Goal: Information Seeking & Learning: Find specific fact

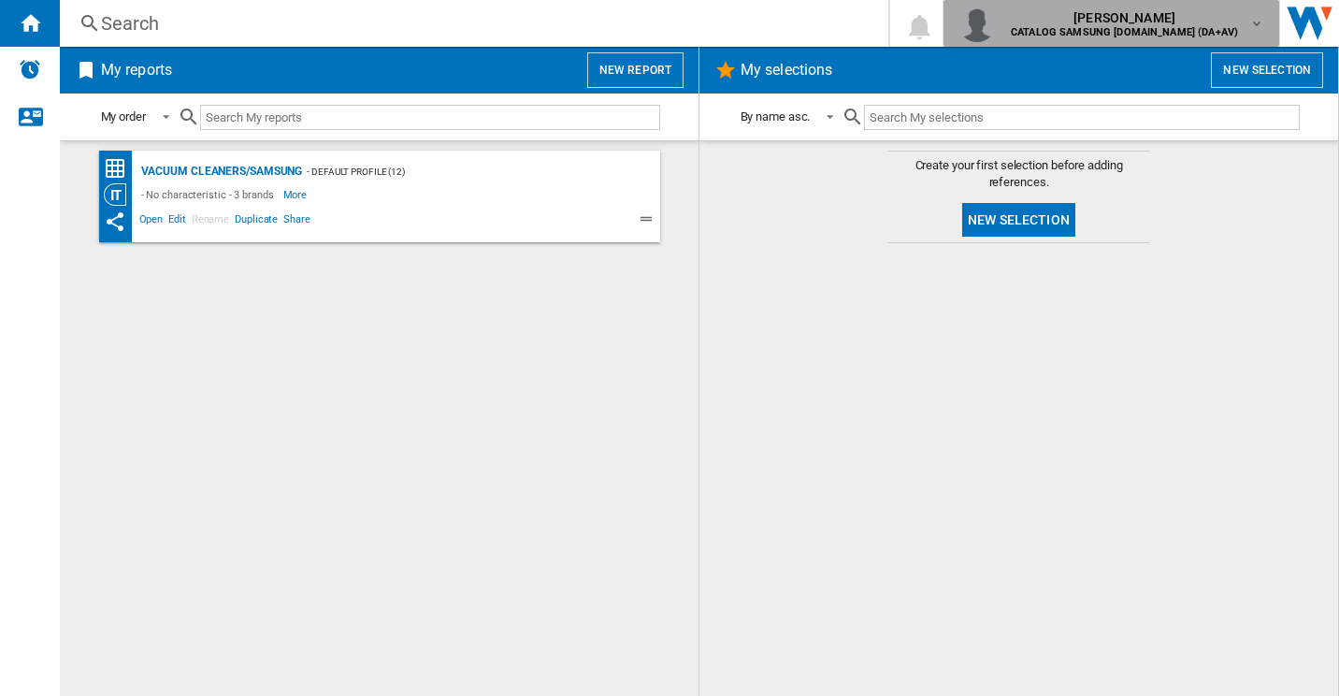
click at [1188, 22] on span "[PERSON_NAME]" at bounding box center [1124, 17] width 227 height 19
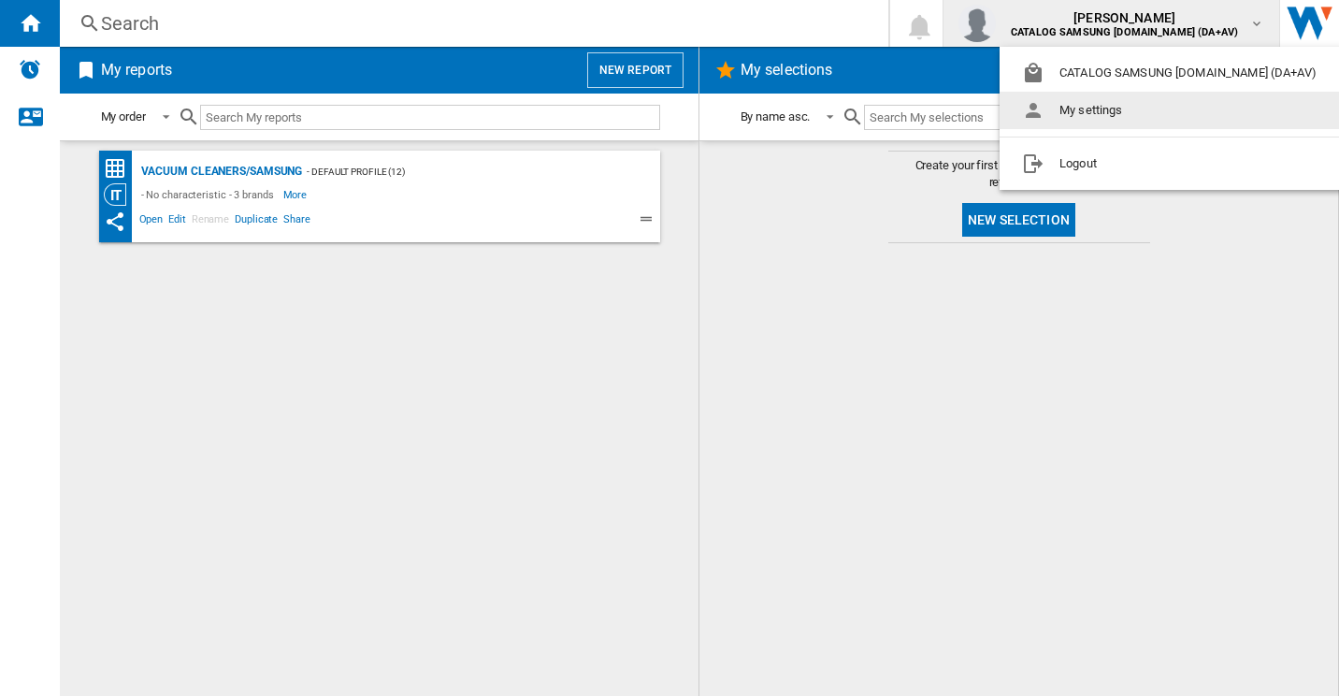
click at [1103, 108] on button "My settings" at bounding box center [1173, 110] width 347 height 37
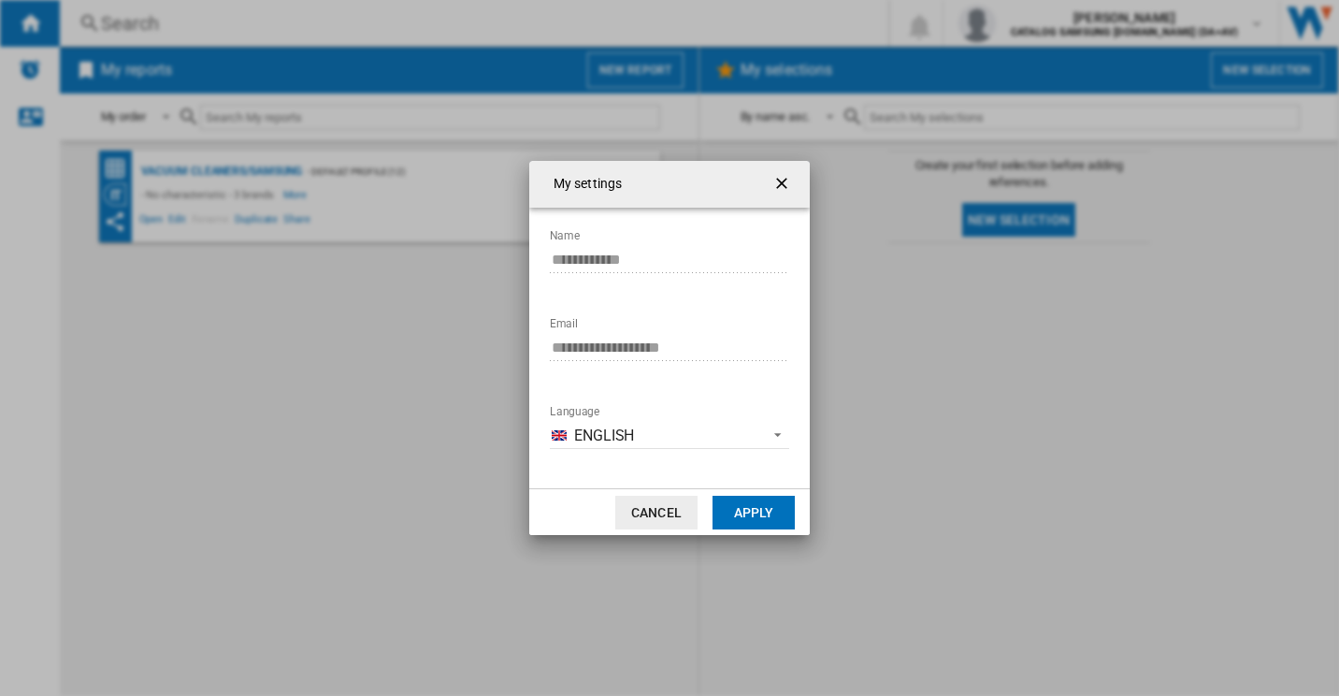
click at [655, 505] on button "Cancel" at bounding box center [656, 513] width 82 height 34
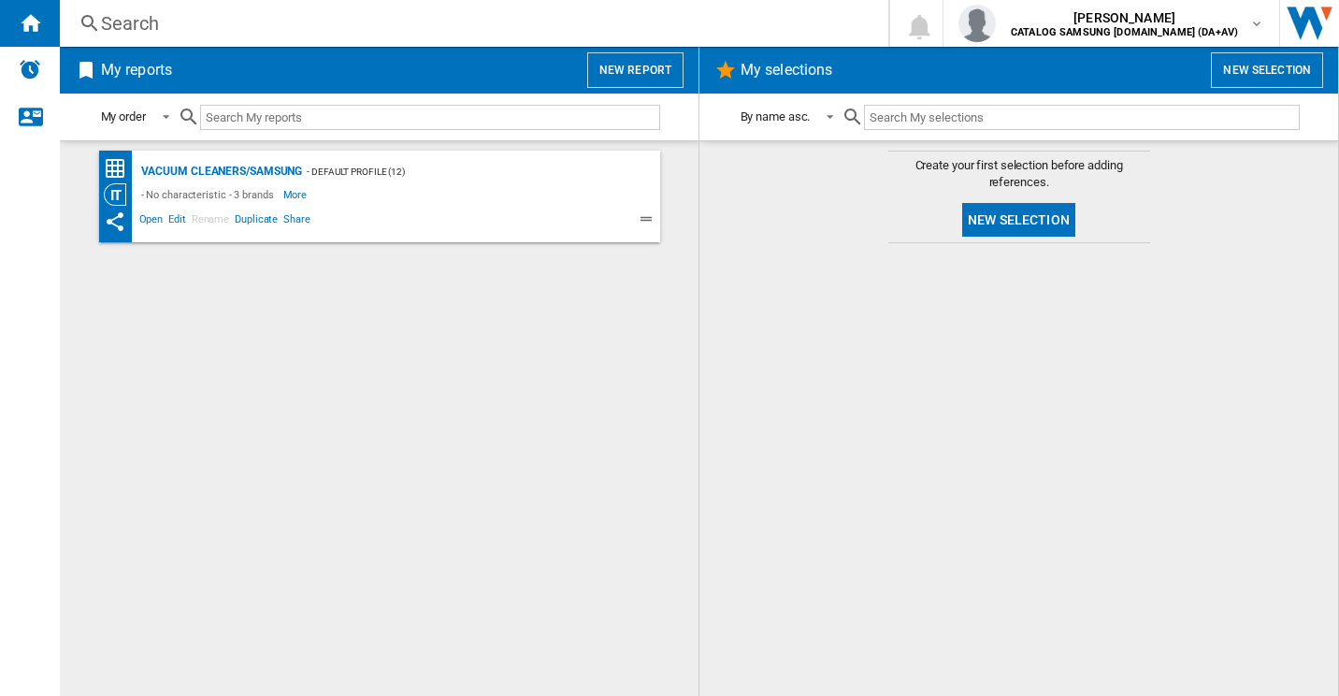
click at [262, 110] on input "text" at bounding box center [430, 117] width 460 height 25
click at [491, 106] on input "text" at bounding box center [430, 117] width 460 height 25
click at [305, 10] on div "Search" at bounding box center [470, 23] width 739 height 26
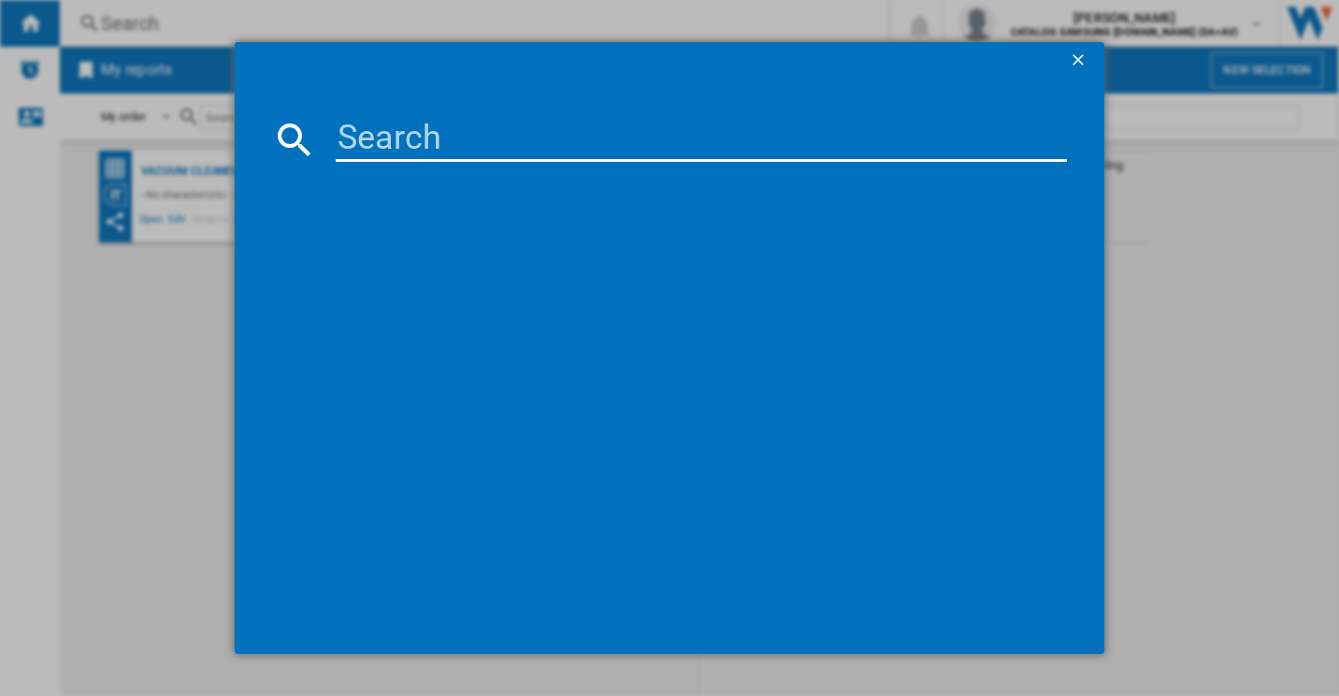
click at [395, 124] on input at bounding box center [702, 139] width 732 height 45
type input "vs20c9547tb"
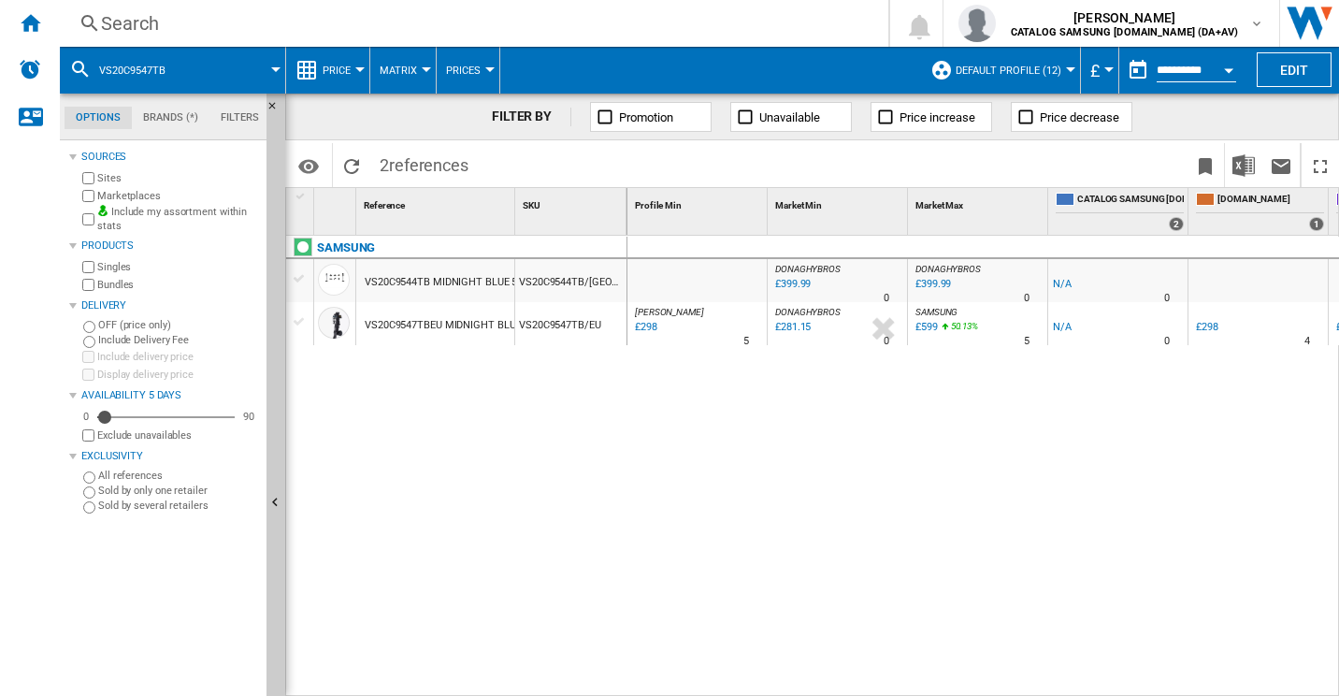
drag, startPoint x: 861, startPoint y: 685, endPoint x: 893, endPoint y: 686, distance: 31.8
click at [893, 686] on div "DONAGHYBROS : UK DONAGHYBROS -1.0 % £399.99 % N/A 0 DONAGHYBROS : UK DONAGHYBRO…" at bounding box center [983, 466] width 713 height 461
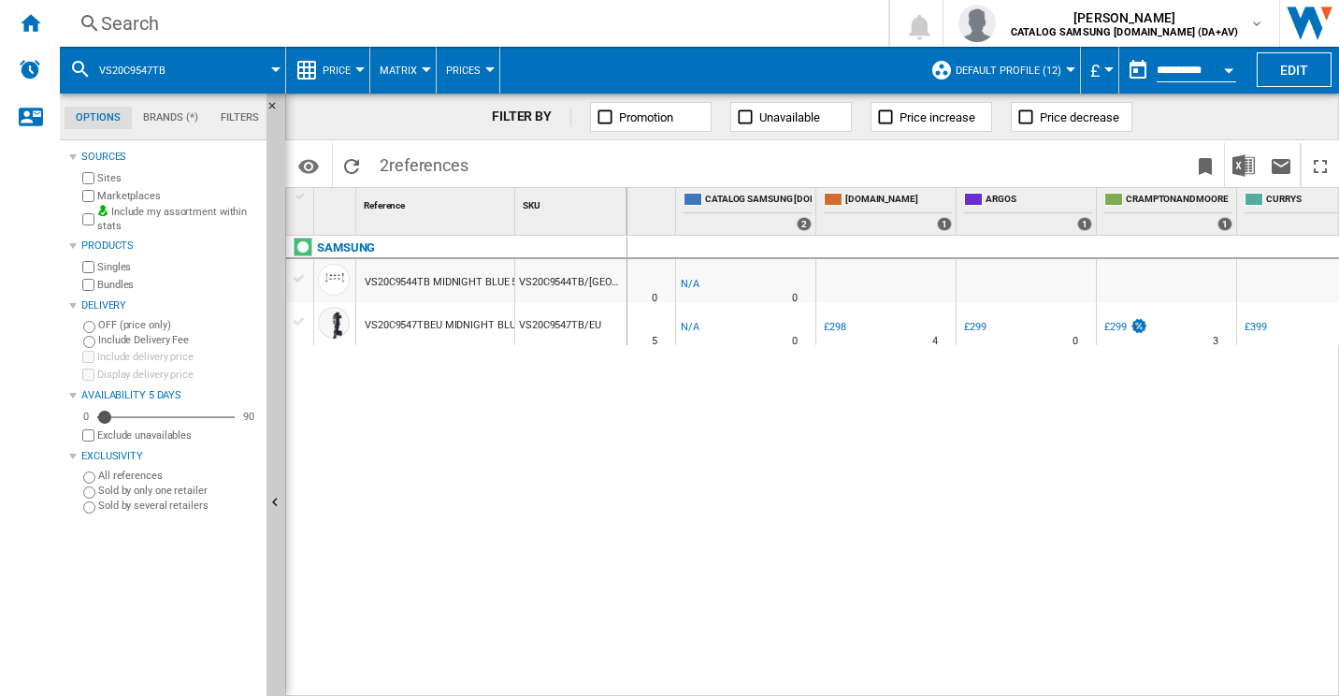
scroll to position [0, 410]
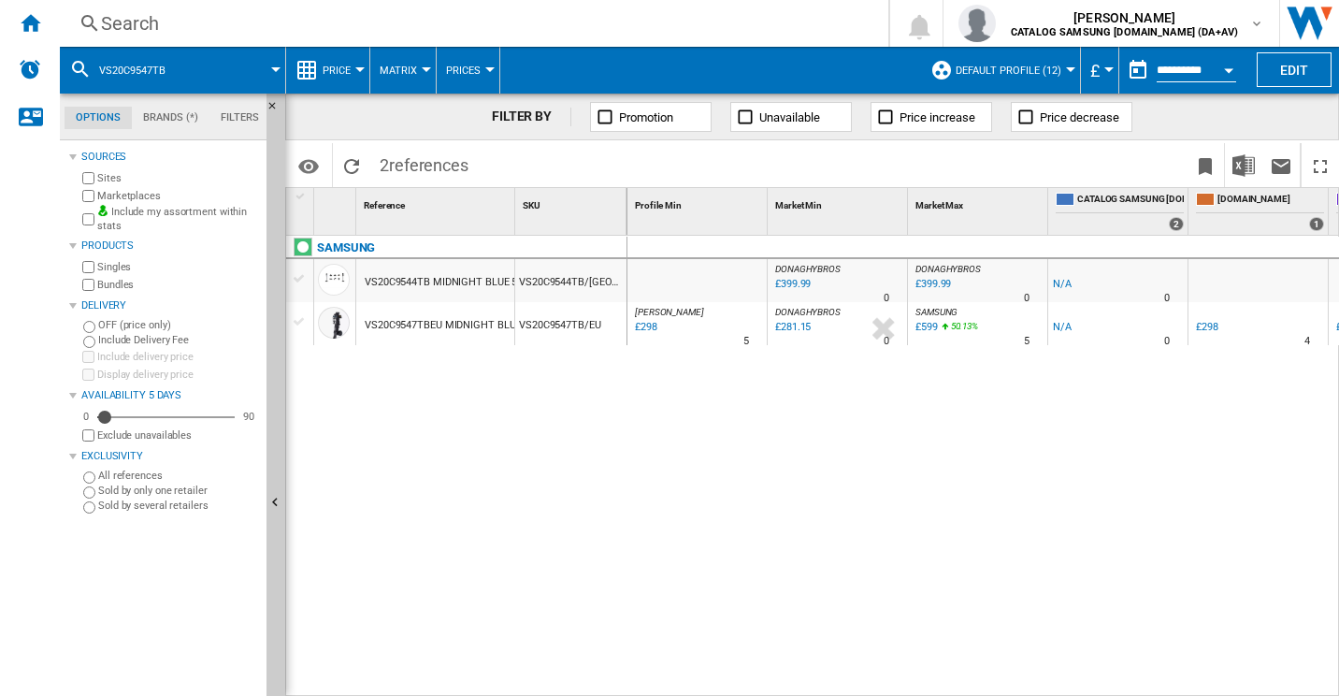
click at [240, 110] on md-tab-item "Filters" at bounding box center [239, 118] width 61 height 22
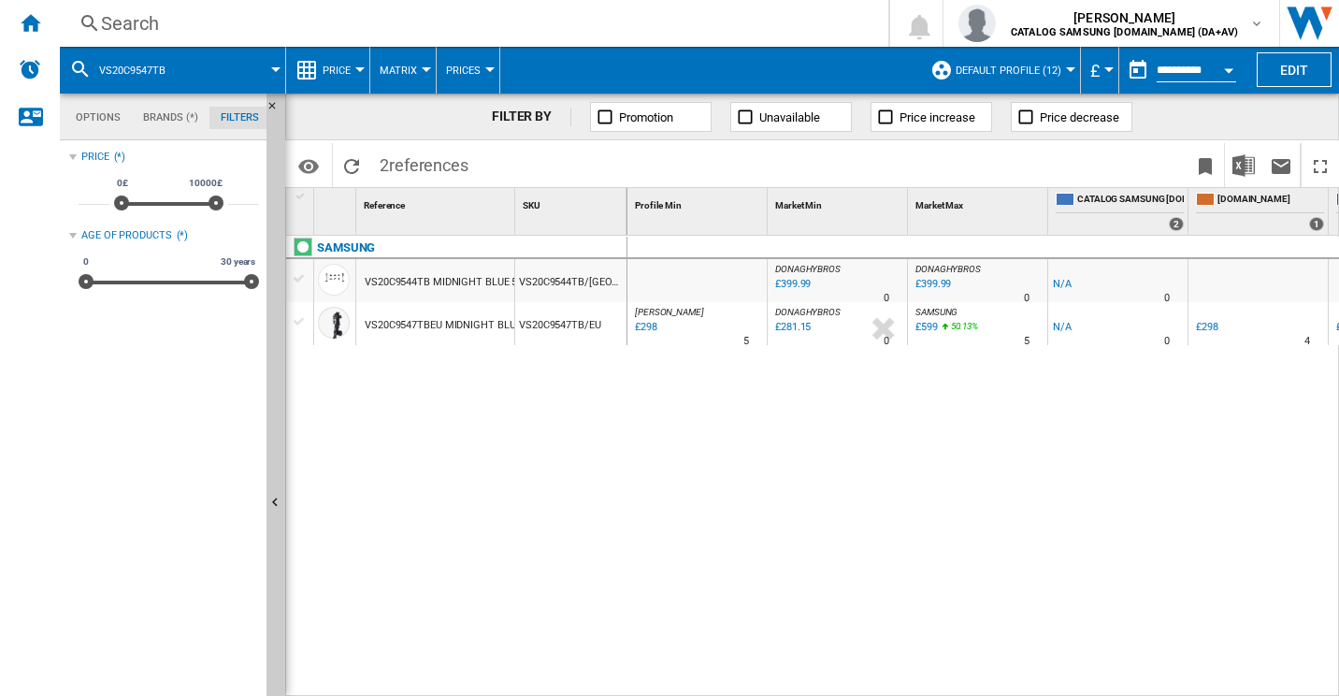
click at [180, 114] on md-tab-item "Brands (*)" at bounding box center [171, 118] width 78 height 22
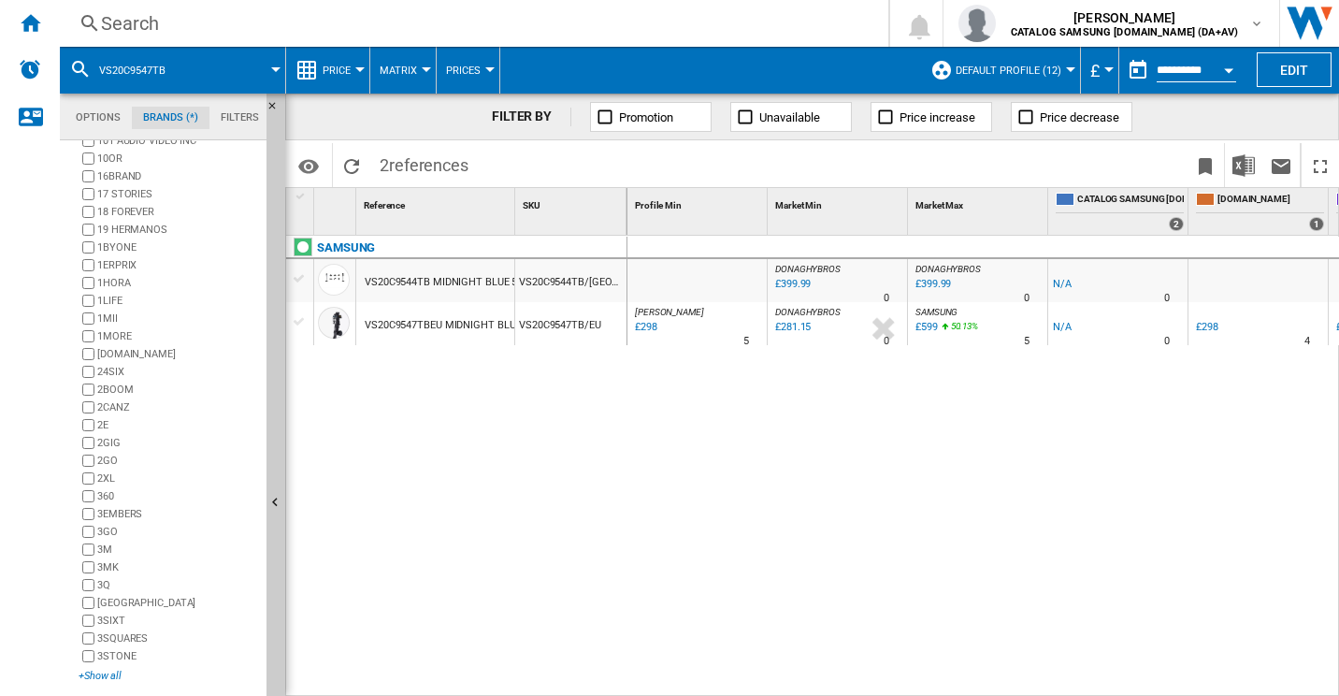
click at [95, 671] on div "+Show all" at bounding box center [169, 676] width 180 height 14
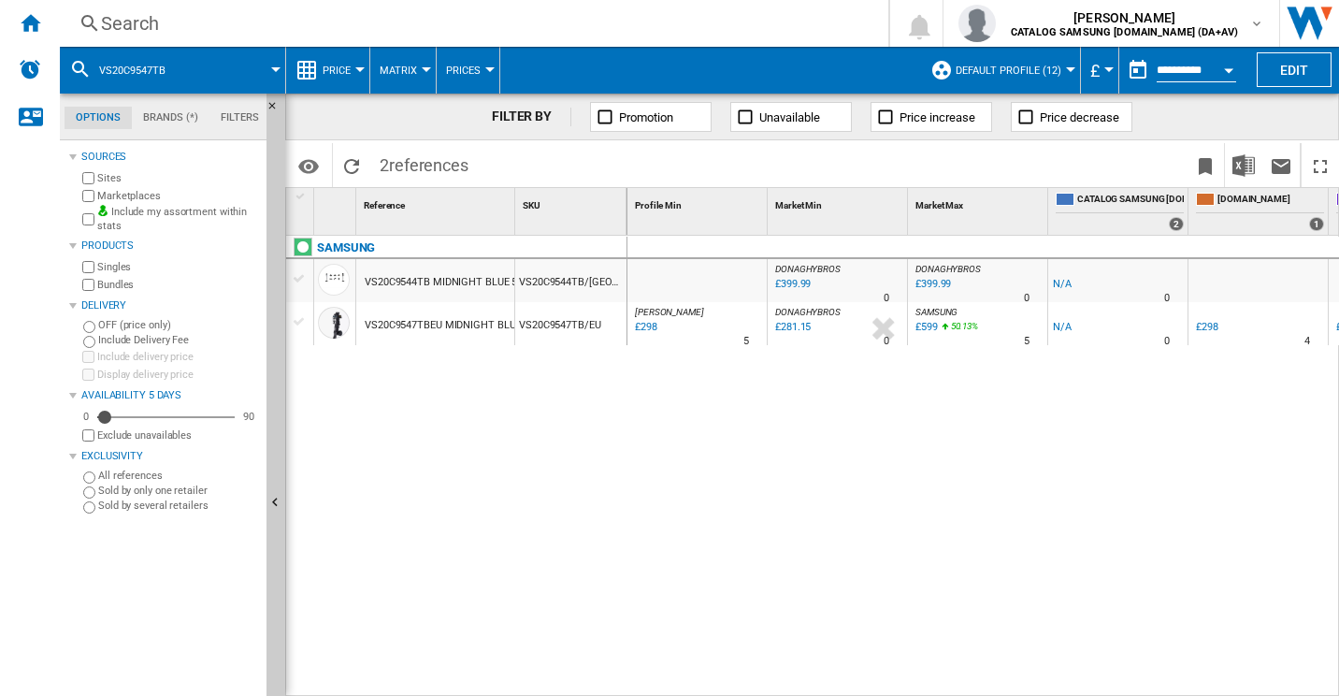
click at [225, 14] on div "Search" at bounding box center [470, 23] width 739 height 26
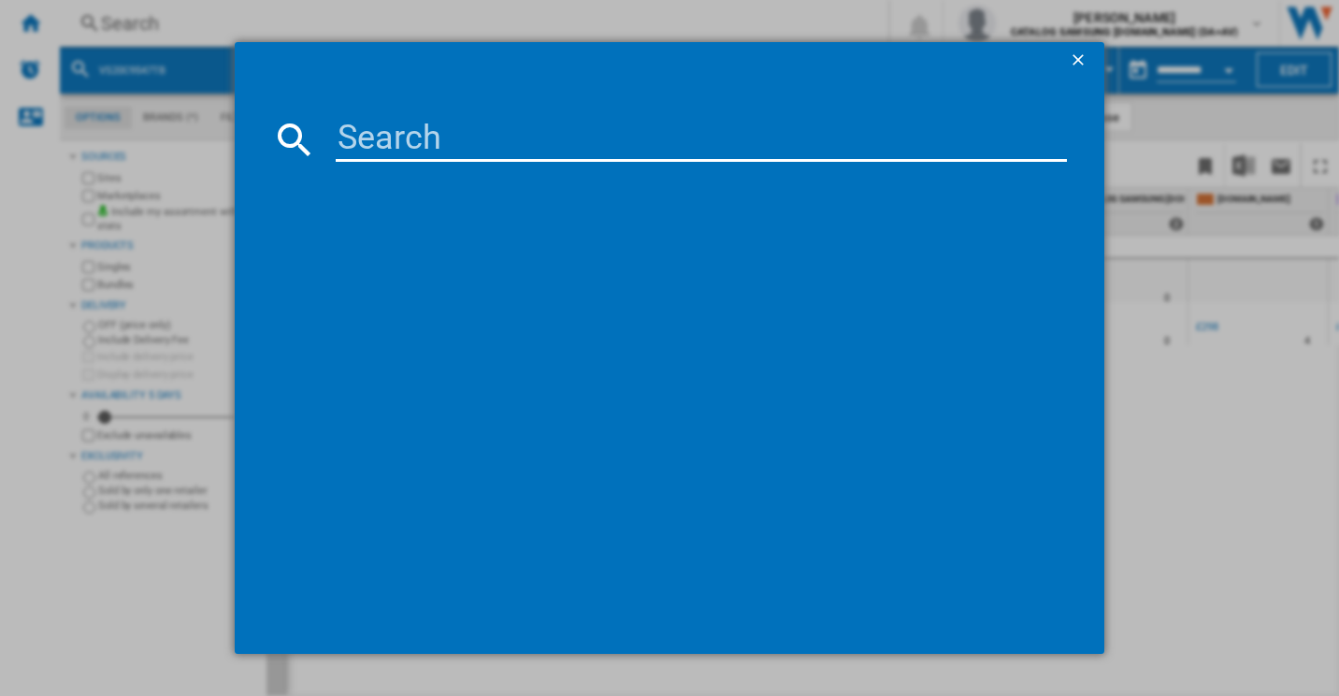
click at [404, 135] on input at bounding box center [702, 139] width 732 height 45
click at [661, 145] on input at bounding box center [702, 139] width 732 height 45
paste input "VS20C8522TN/EU"
type input "VS20C8522TN/EU"
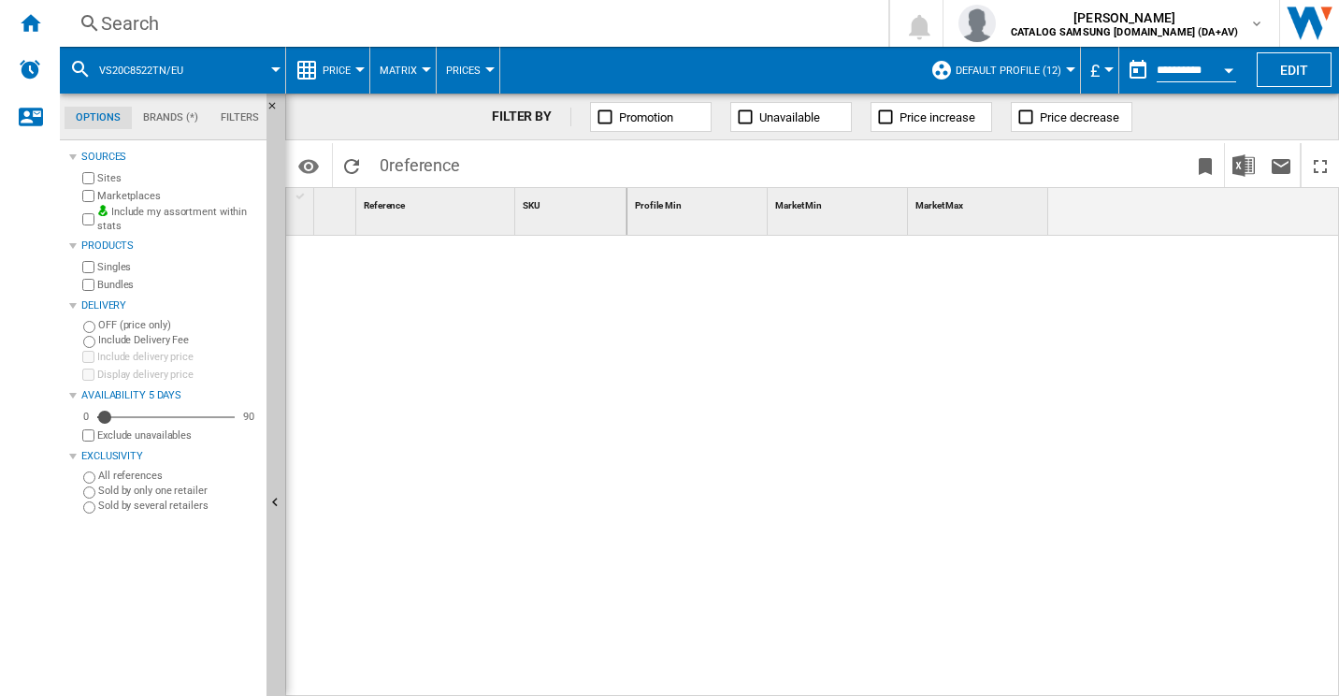
click at [222, 68] on span at bounding box center [242, 70] width 66 height 47
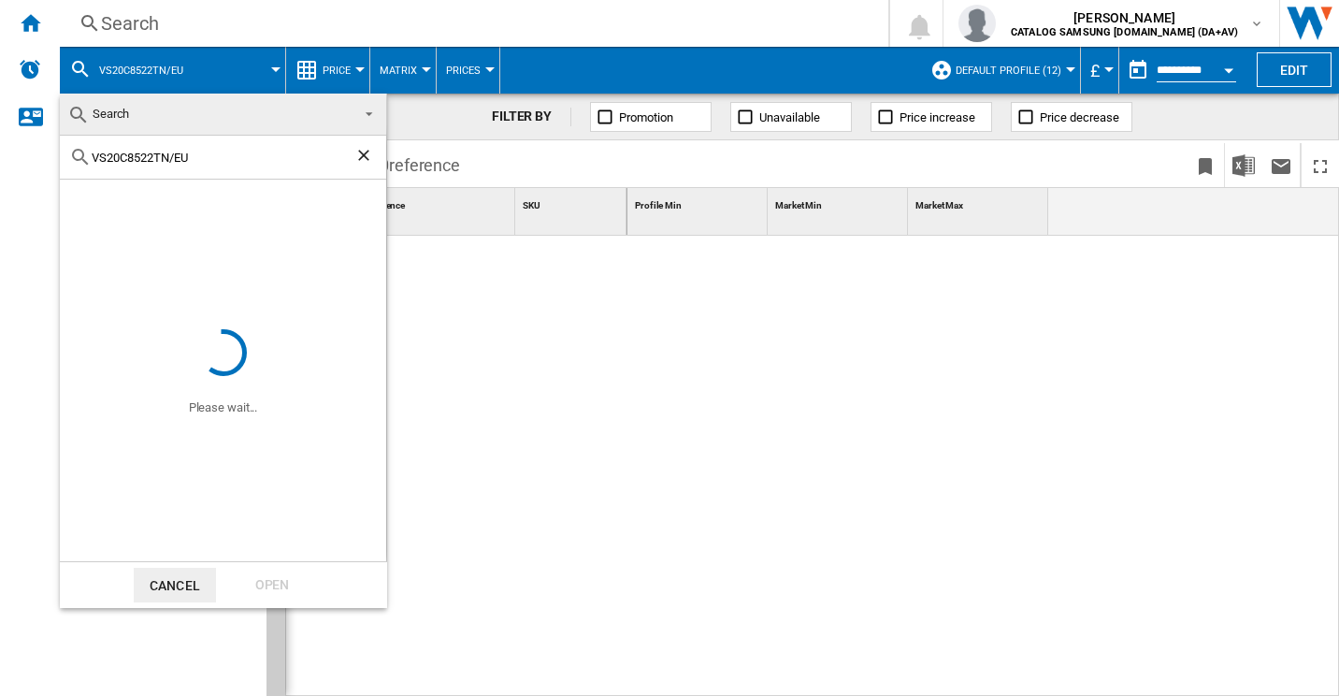
click at [222, 155] on input "VS20C8522TN/EU" at bounding box center [223, 158] width 263 height 14
type input "VS20C8522TN"
click at [281, 567] on md-dialog-actions "Cancel Open" at bounding box center [223, 584] width 327 height 47
click at [287, 580] on div "Open" at bounding box center [272, 585] width 82 height 35
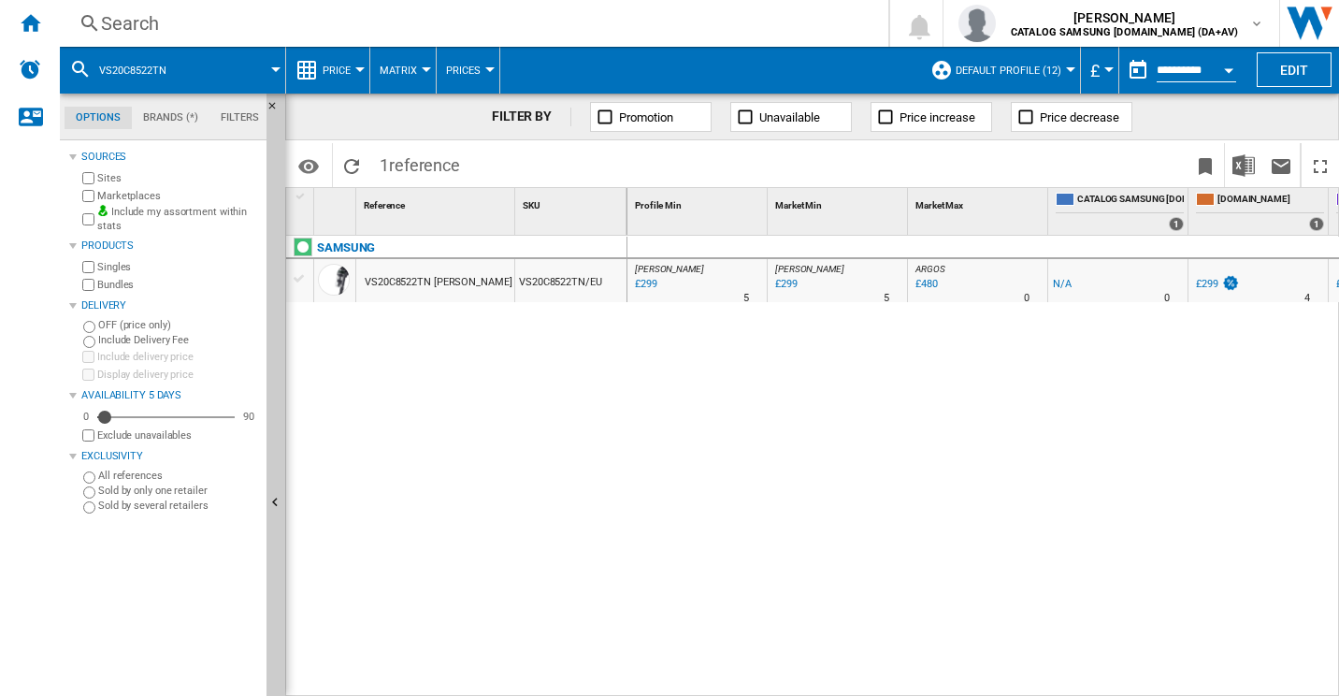
drag, startPoint x: 817, startPoint y: 692, endPoint x: 731, endPoint y: 601, distance: 125.0
click at [731, 601] on div "[PERSON_NAME] : UK [PERSON_NAME] -1.0 % £299 % N/A 5 [PERSON_NAME] : UK [PERSON…" at bounding box center [983, 466] width 713 height 461
click at [155, 61] on button "VS20C8522TN" at bounding box center [142, 70] width 86 height 47
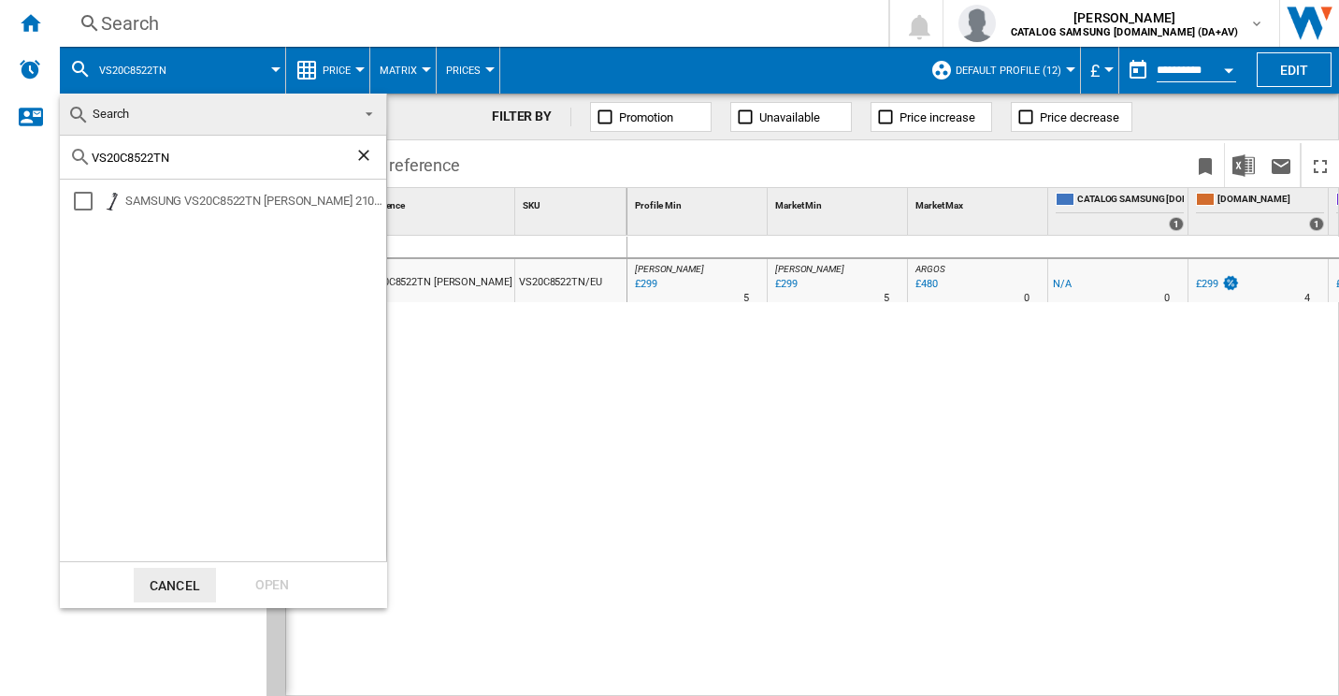
click at [203, 166] on div "VS20C8522TN" at bounding box center [223, 158] width 326 height 44
click at [203, 164] on input "VS20C8522TN" at bounding box center [223, 158] width 263 height 14
click at [199, 158] on input "VS20C8522TN" at bounding box center [223, 158] width 263 height 14
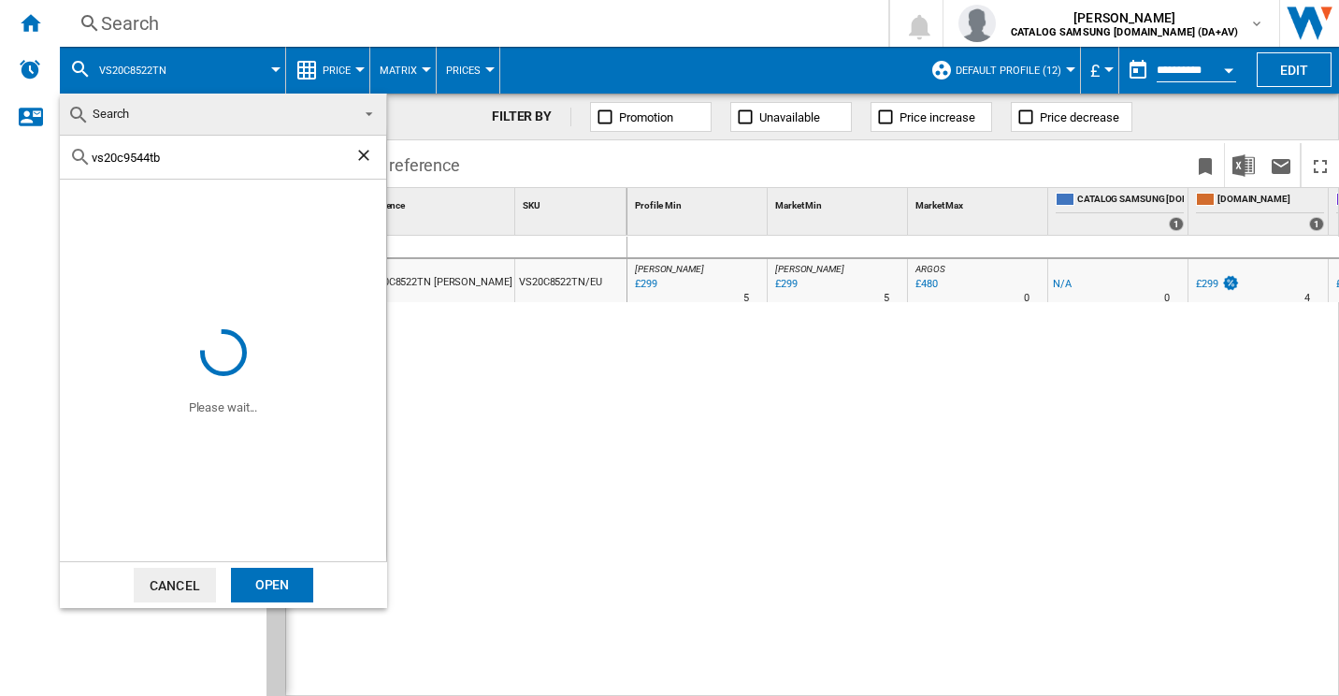
type input "vs20c9544tb"
click at [283, 573] on div "Open" at bounding box center [272, 585] width 82 height 35
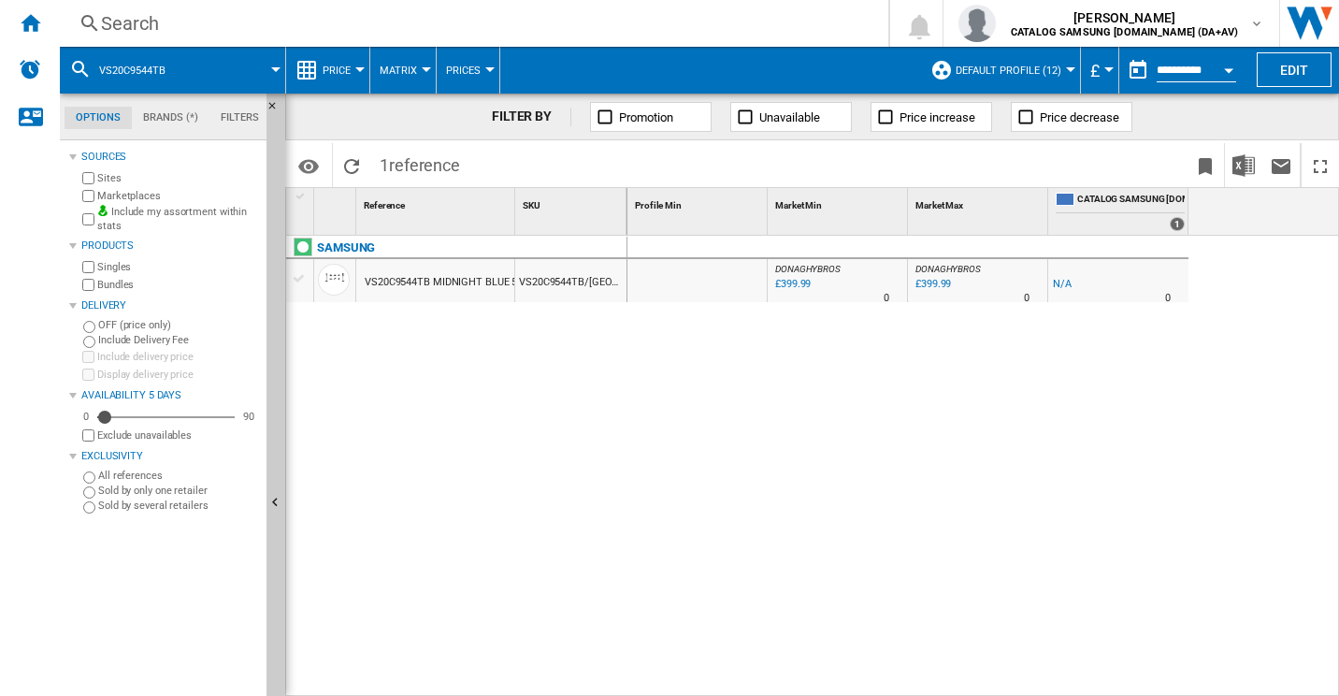
click at [185, 72] on div "vs20c9544tb" at bounding box center [172, 70] width 207 height 47
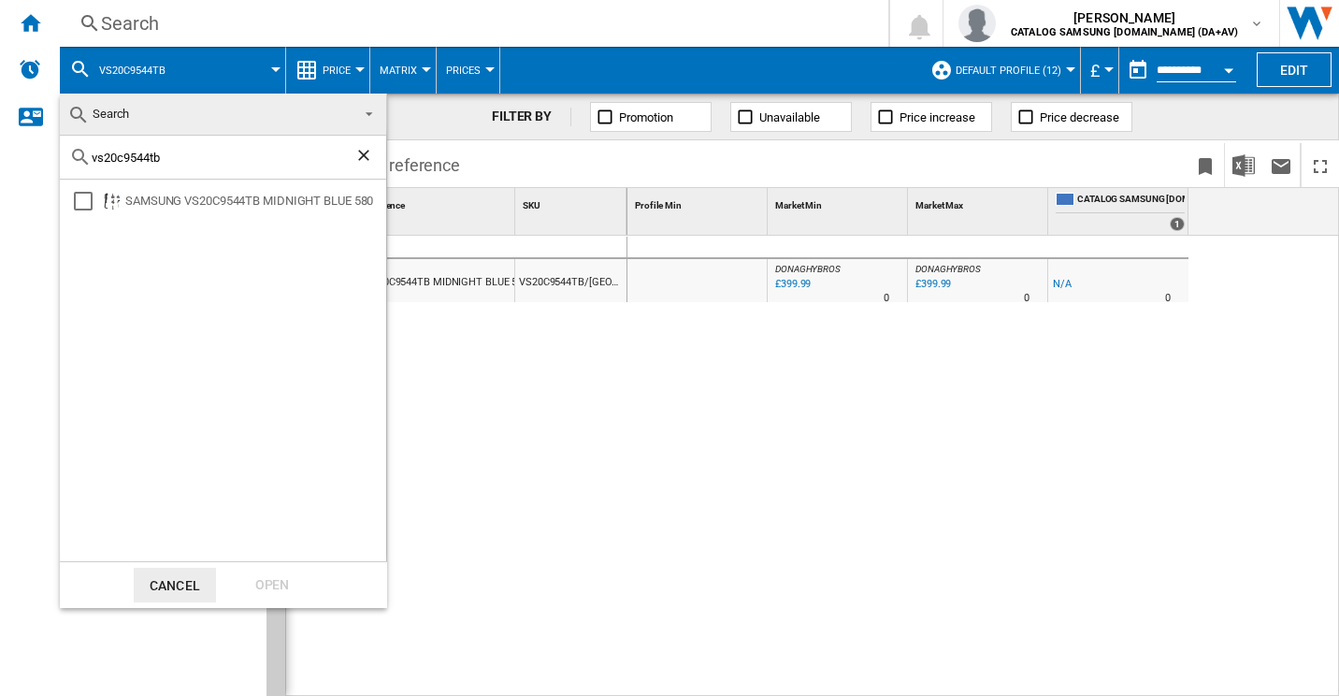
click at [177, 155] on input "vs20c9544tb" at bounding box center [223, 158] width 263 height 14
click at [177, 151] on input "vs20c9544tb" at bounding box center [223, 158] width 263 height 14
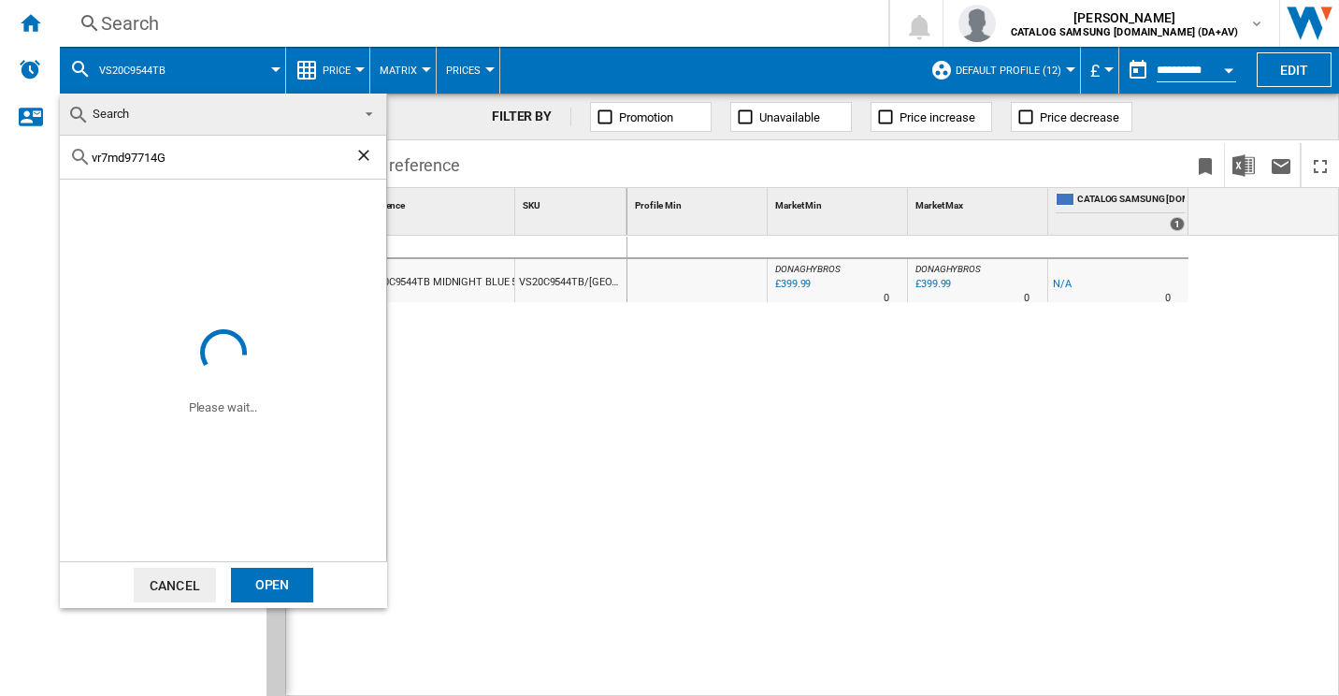
type input "vr7md97714G"
click at [260, 586] on div "Open" at bounding box center [272, 585] width 82 height 35
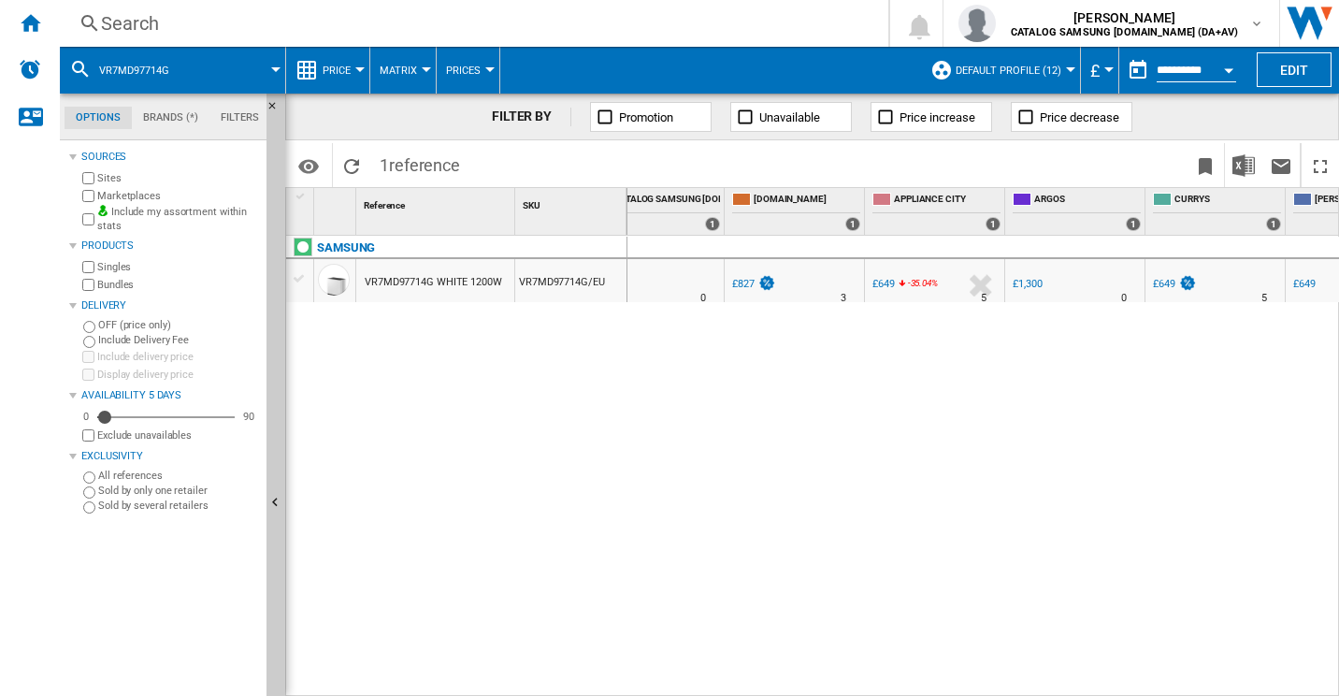
scroll to position [0, 636]
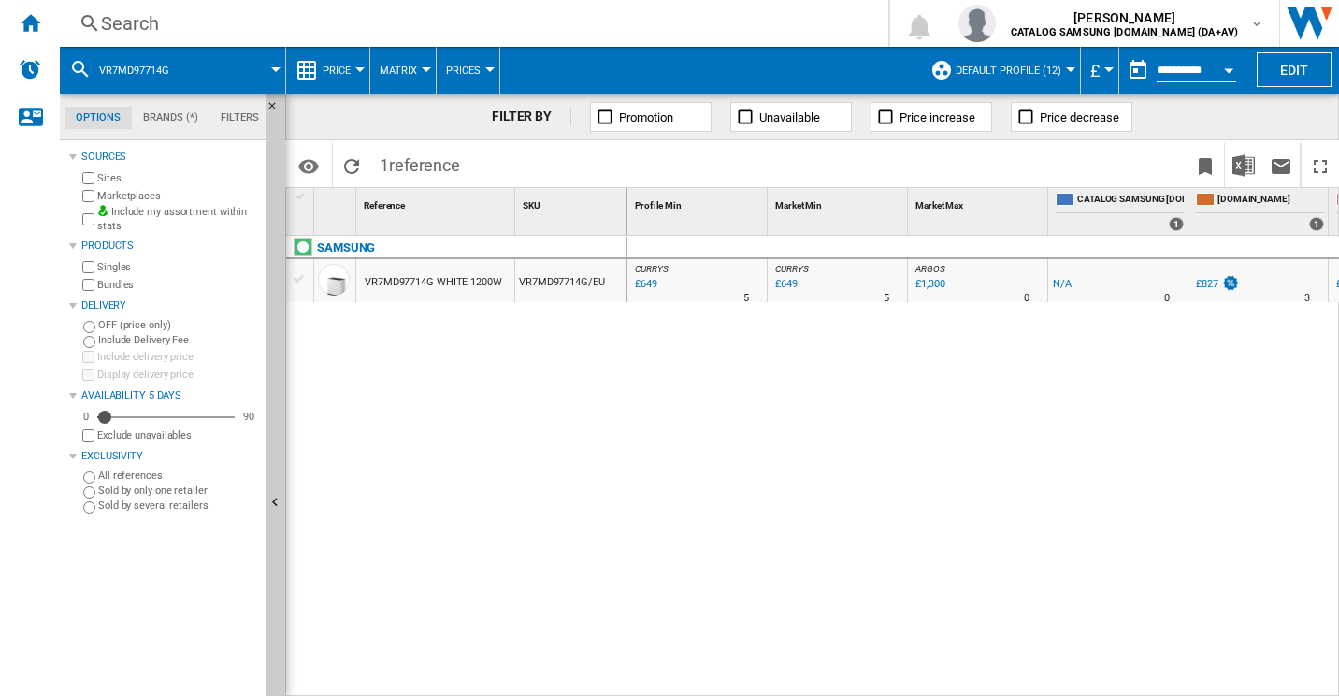
click at [192, 74] on div "vr7md97714G" at bounding box center [172, 70] width 207 height 47
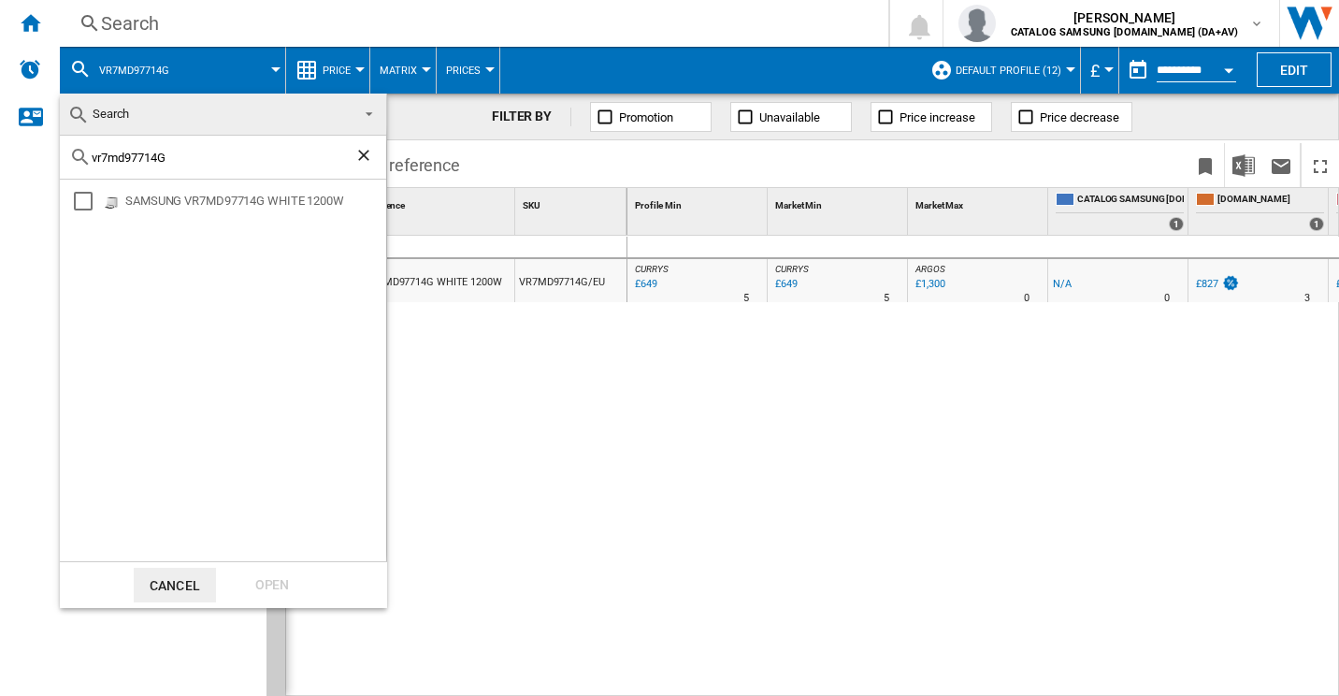
click at [179, 159] on input "vr7md97714G" at bounding box center [223, 158] width 263 height 14
paste input "VS15A60AGR5"
type input "VS15A60AGR5"
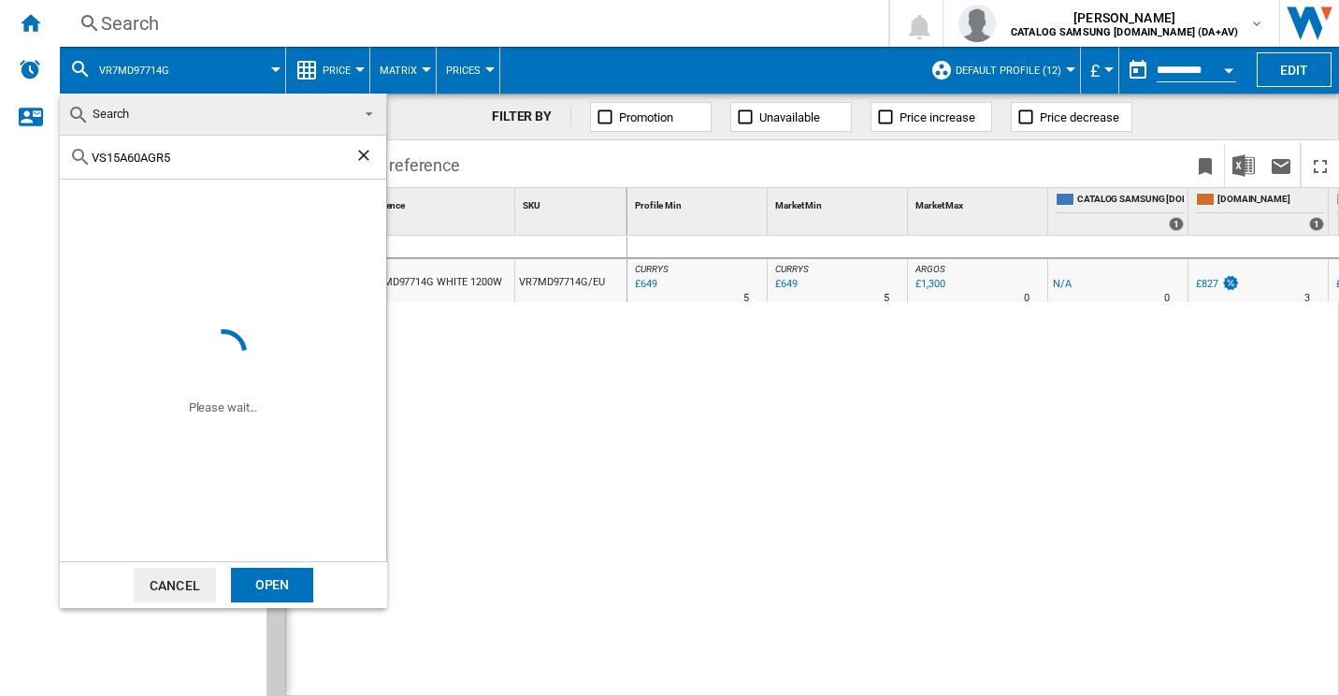
click at [267, 580] on div "Open" at bounding box center [272, 585] width 82 height 35
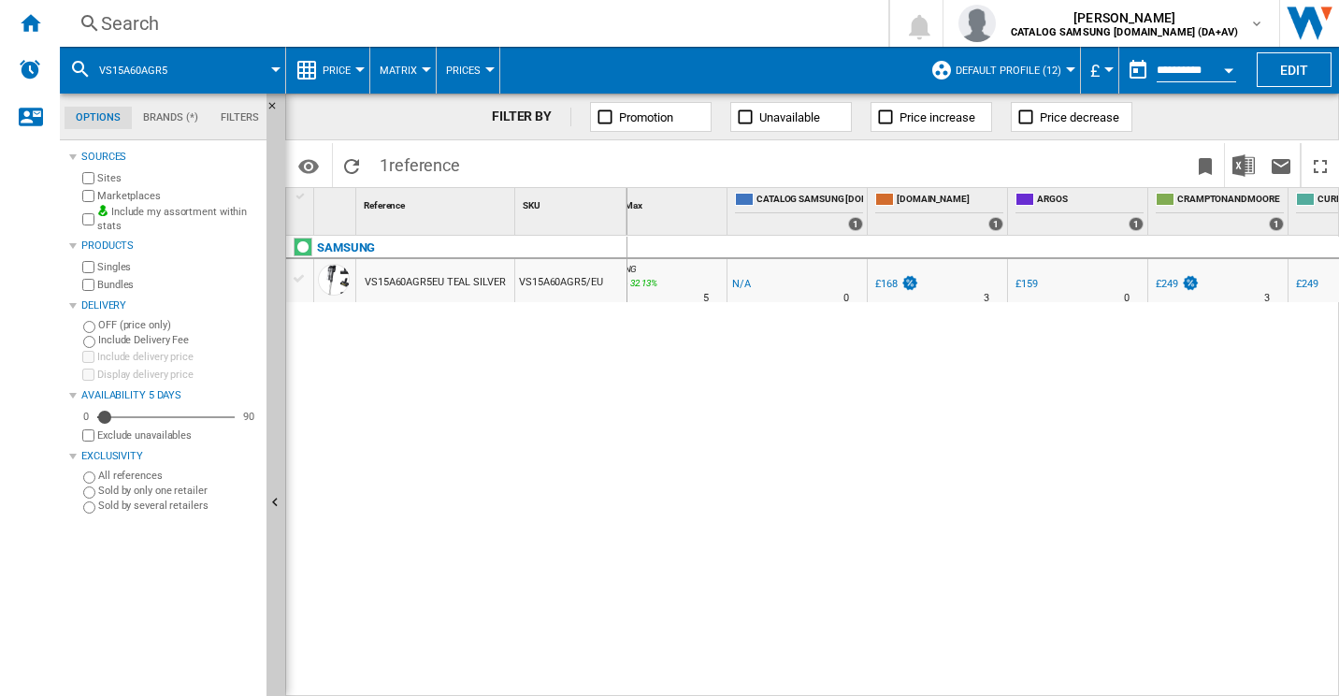
scroll to position [0, 473]
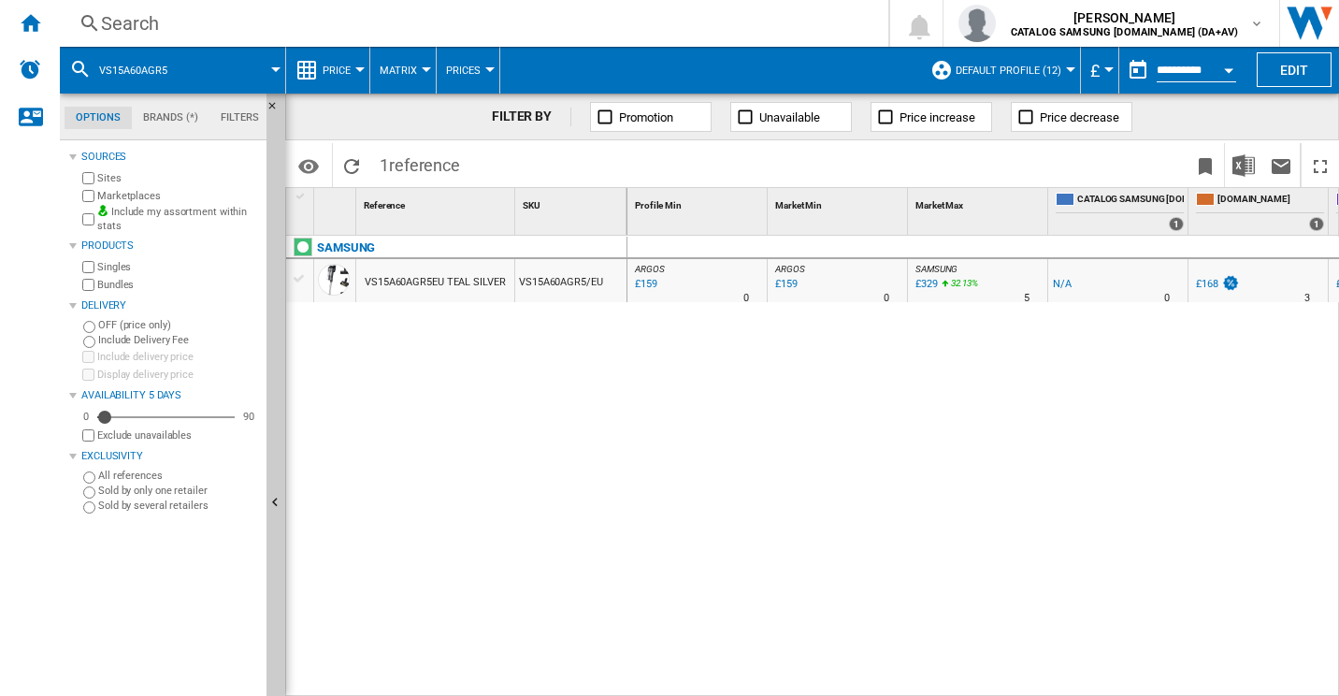
click at [167, 68] on button "VS15A60AGR5" at bounding box center [142, 70] width 87 height 47
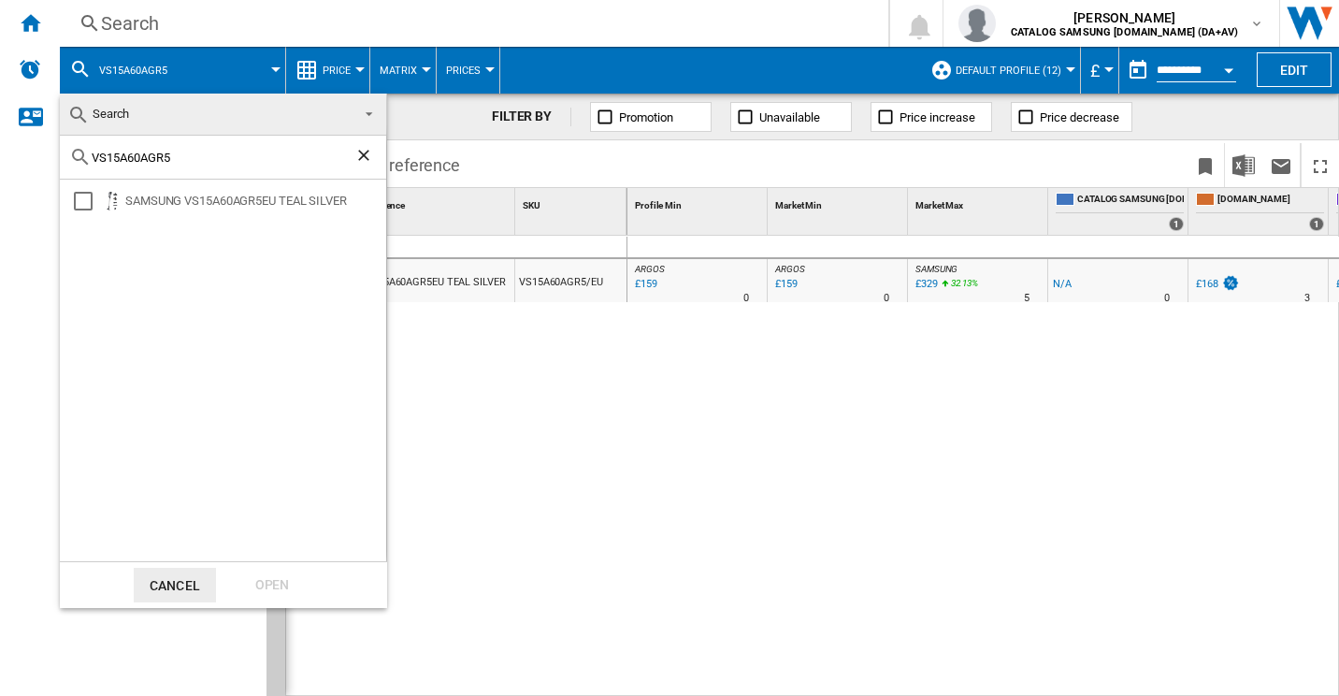
click at [174, 151] on input "VS15A60AGR5" at bounding box center [223, 158] width 263 height 14
click at [175, 151] on input "VS15A60AGR5" at bounding box center [223, 158] width 263 height 14
click at [223, 151] on input "VS15A60AGR5" at bounding box center [223, 158] width 263 height 14
paste input "VS20C9547TB"
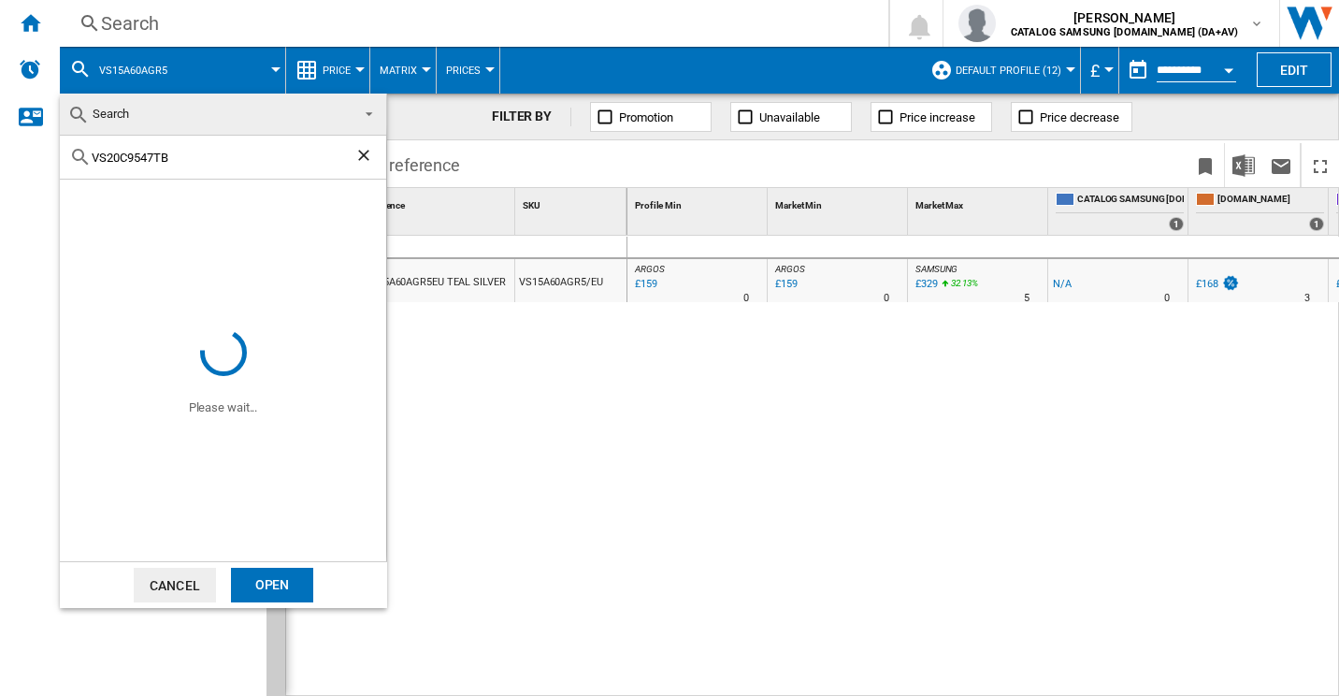
type input "VS20C9547TB"
click at [288, 580] on div "Open" at bounding box center [272, 585] width 82 height 35
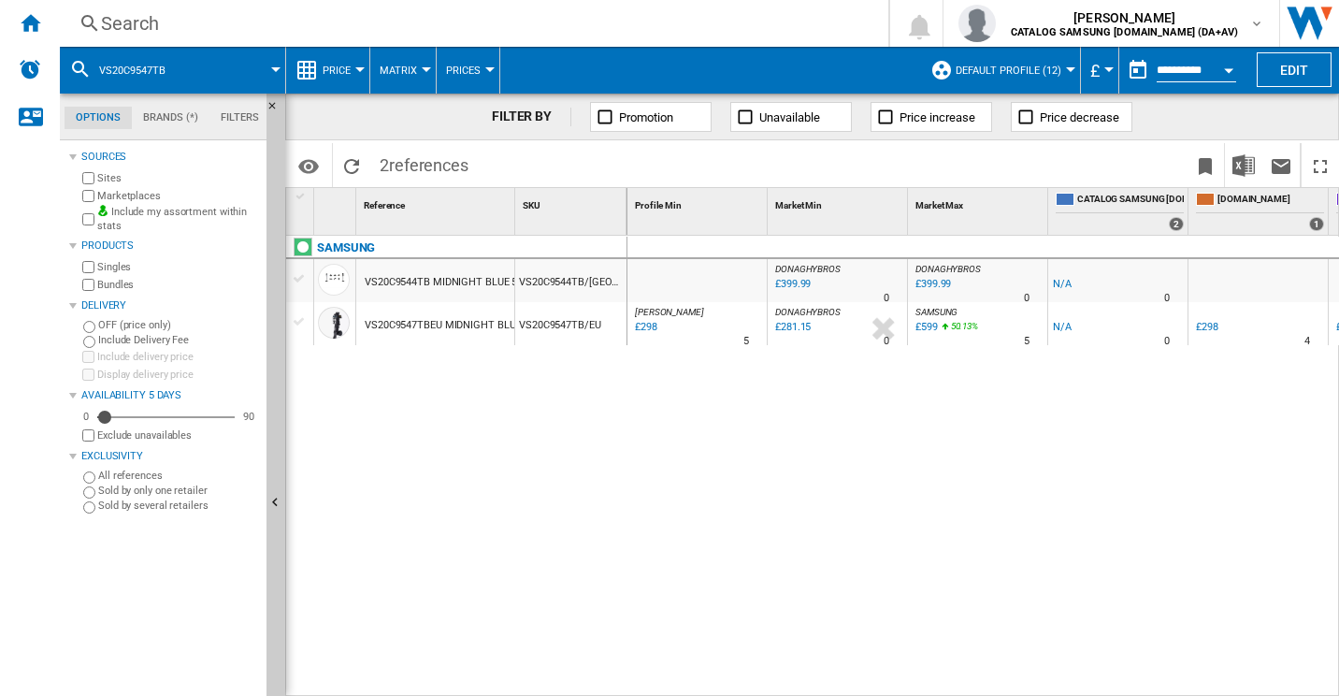
drag, startPoint x: 868, startPoint y: 669, endPoint x: 857, endPoint y: 676, distance: 12.2
click at [857, 676] on div "DONAGHYBROS : UK DONAGHYBROS -1.0 % £399.99 % N/A 0 [GEOGRAPHIC_DATA] : UK [GEO…" at bounding box center [983, 466] width 713 height 461
click at [179, 64] on button "VS20C9547TB" at bounding box center [141, 70] width 85 height 47
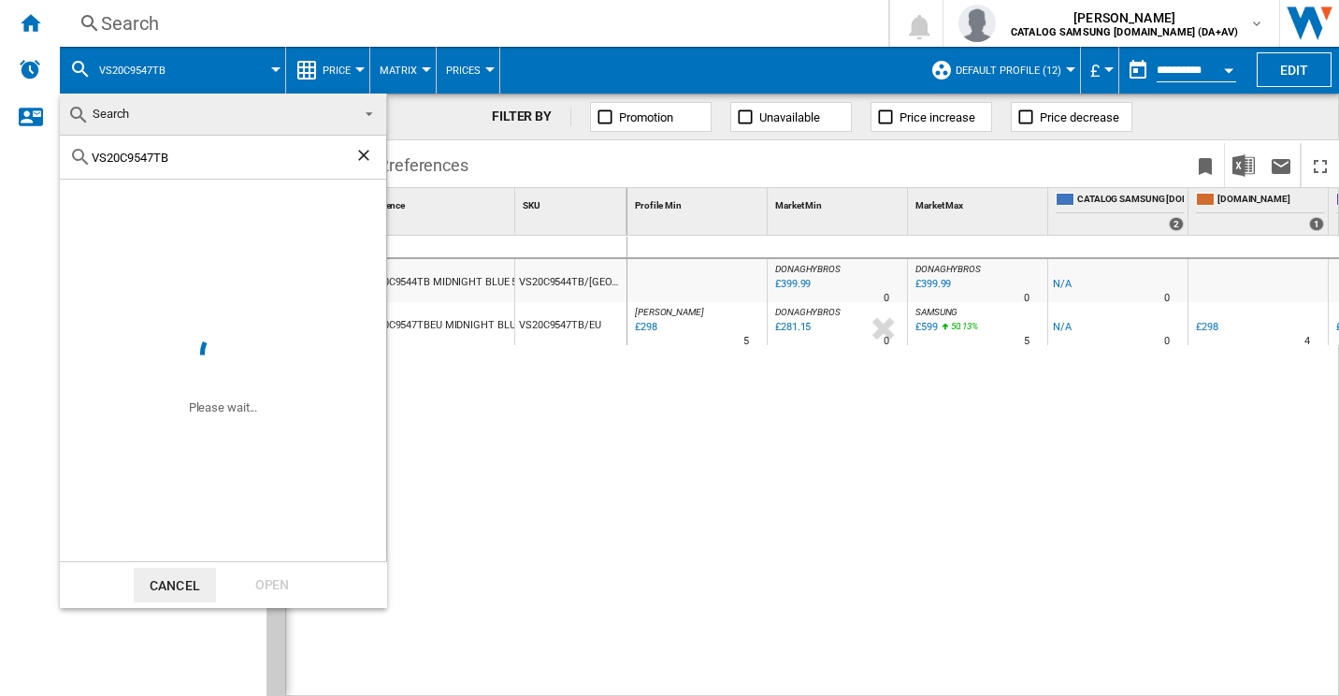
drag, startPoint x: 177, startPoint y: 154, endPoint x: 81, endPoint y: 162, distance: 95.7
click at [81, 162] on div "VS20C9547TB" at bounding box center [223, 158] width 326 height 44
type input "vr7md97714g"
click at [248, 574] on div "Open" at bounding box center [272, 585] width 82 height 35
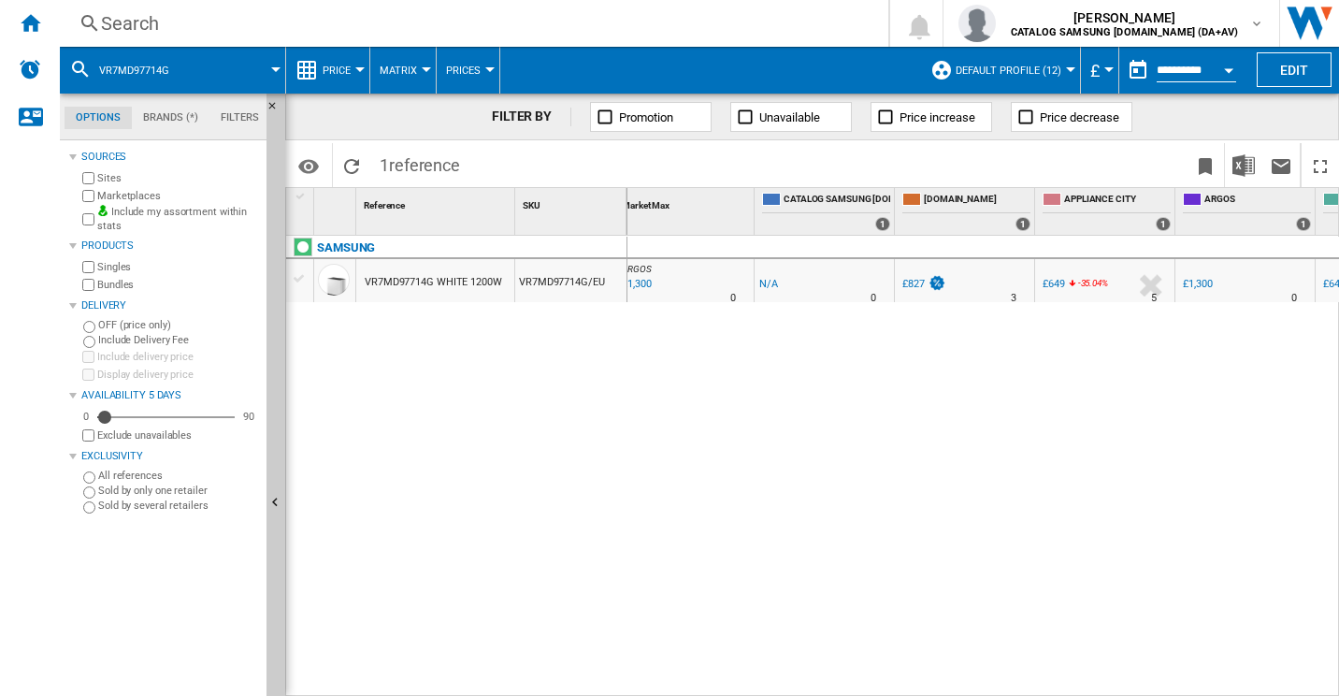
scroll to position [0, 537]
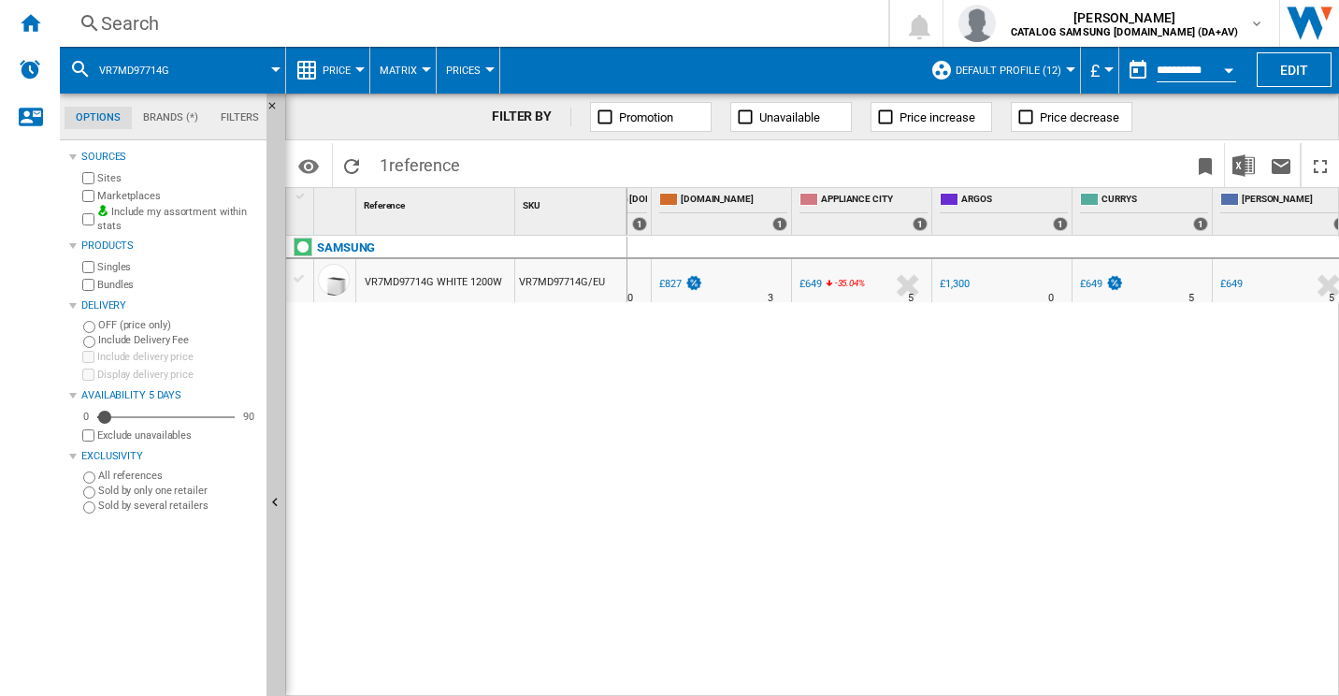
click at [203, 71] on span at bounding box center [235, 70] width 80 height 47
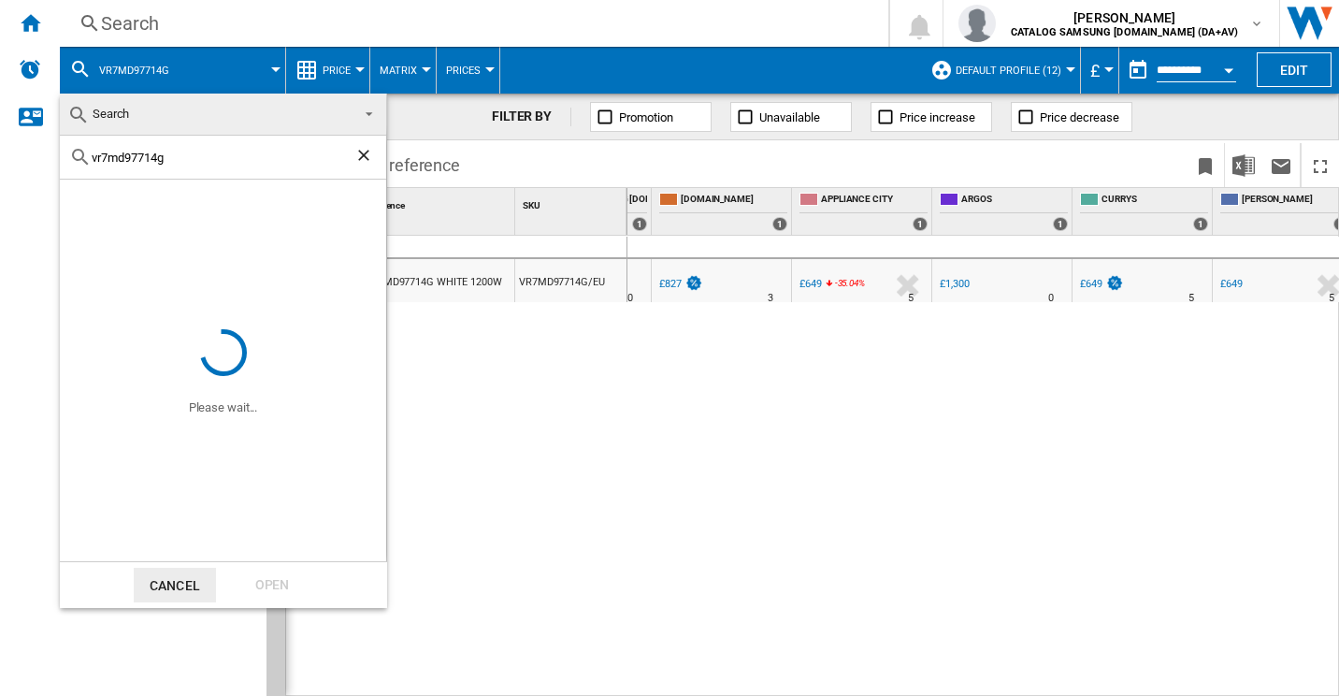
click at [201, 169] on div "vr7md97714g" at bounding box center [223, 158] width 326 height 44
click at [202, 159] on input "vr7md97714g" at bounding box center [223, 158] width 263 height 14
paste input "VR7MD96514G"
type input "VR7MD96514G"
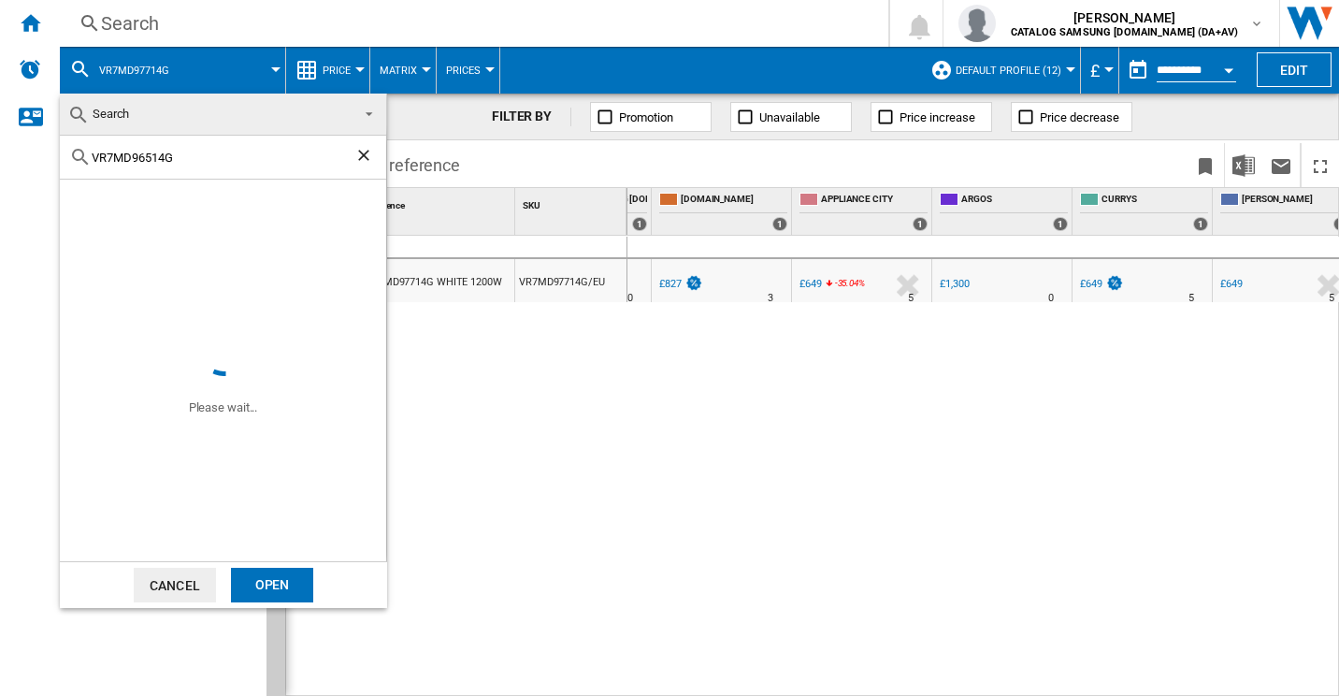
click at [291, 580] on div "Open" at bounding box center [272, 585] width 82 height 35
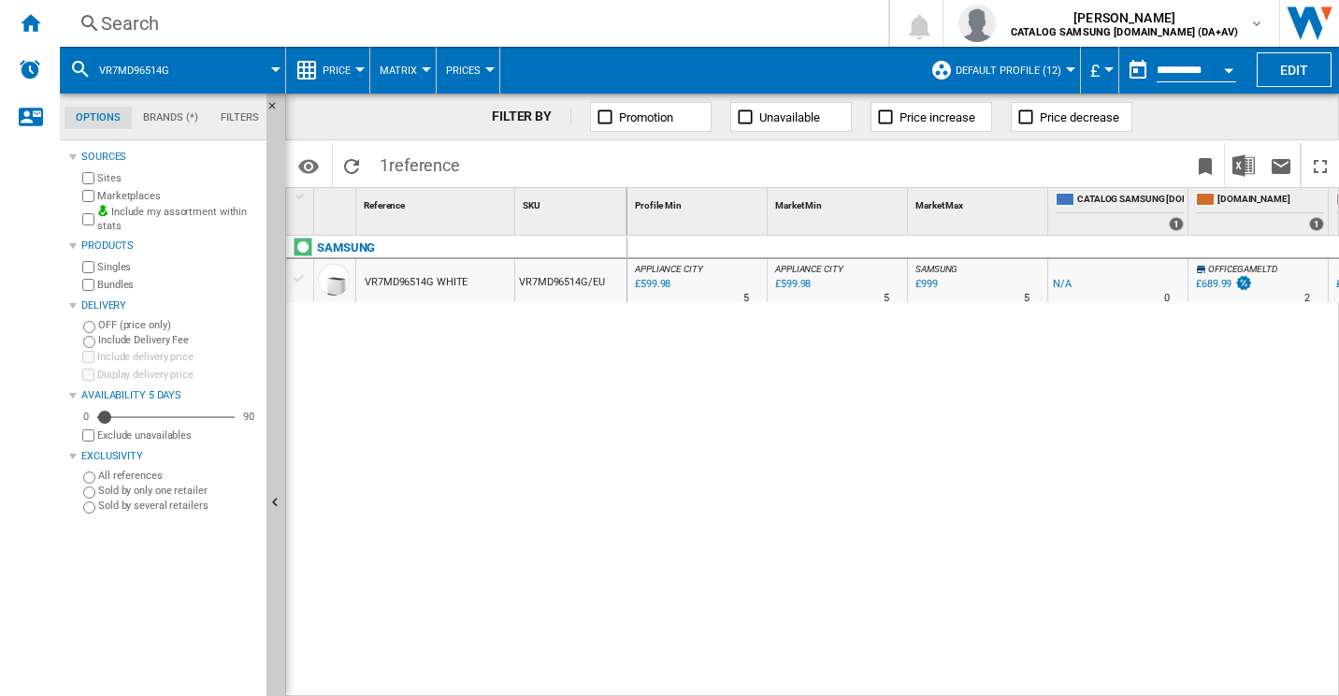
drag, startPoint x: 884, startPoint y: 682, endPoint x: 915, endPoint y: 684, distance: 31.9
click at [915, 684] on div "APPLIANCE CITY : APPLIANCE CITY -1.0 % £599.98 % N/A 5 [GEOGRAPHIC_DATA] : [GEO…" at bounding box center [983, 466] width 713 height 461
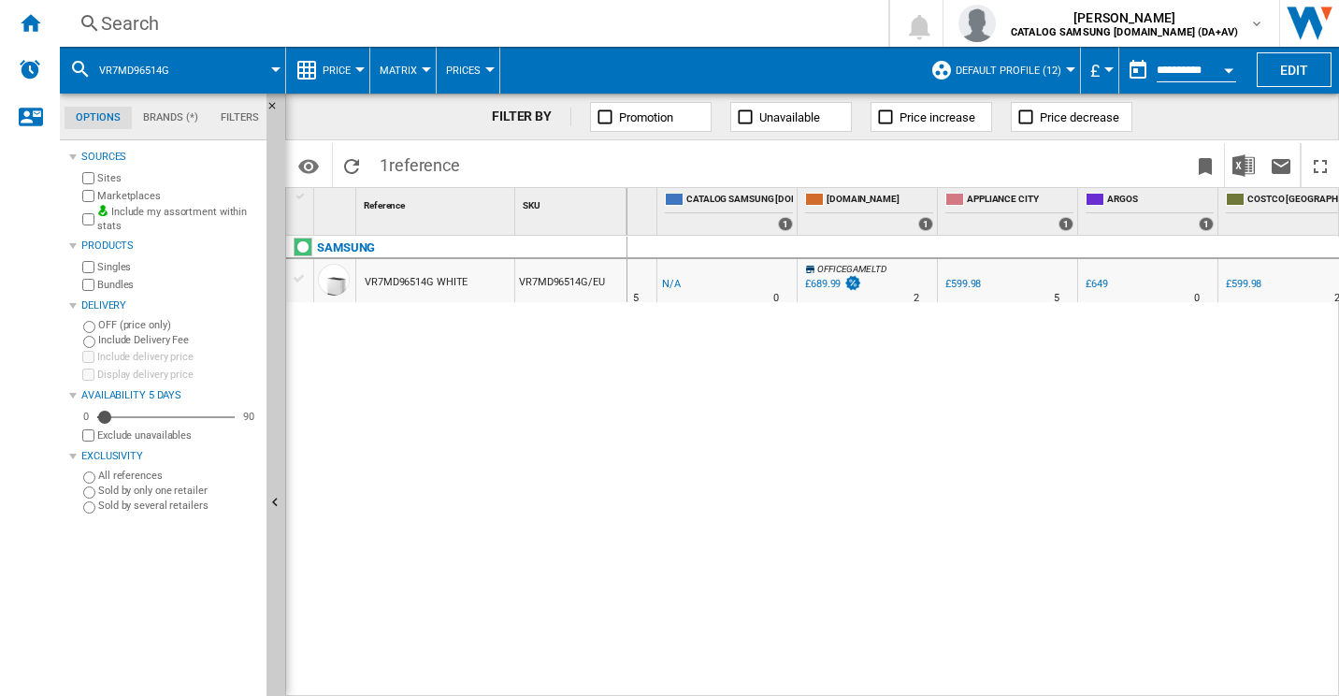
scroll to position [0, 394]
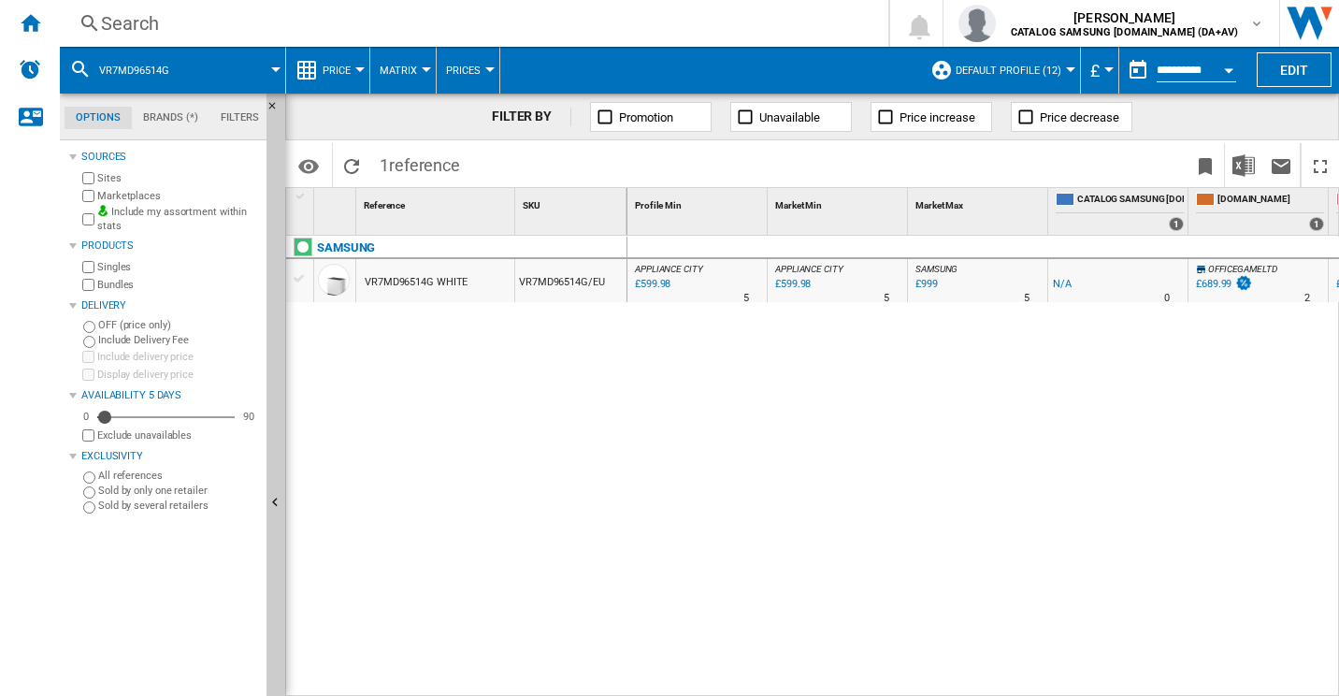
click at [737, 431] on div "APPLIANCE CITY : APPLIANCE CITY -1.0 % £599.98 % N/A 5 [GEOGRAPHIC_DATA] : [GEO…" at bounding box center [983, 466] width 713 height 461
click at [193, 77] on div "VR7MD96514G" at bounding box center [172, 70] width 207 height 47
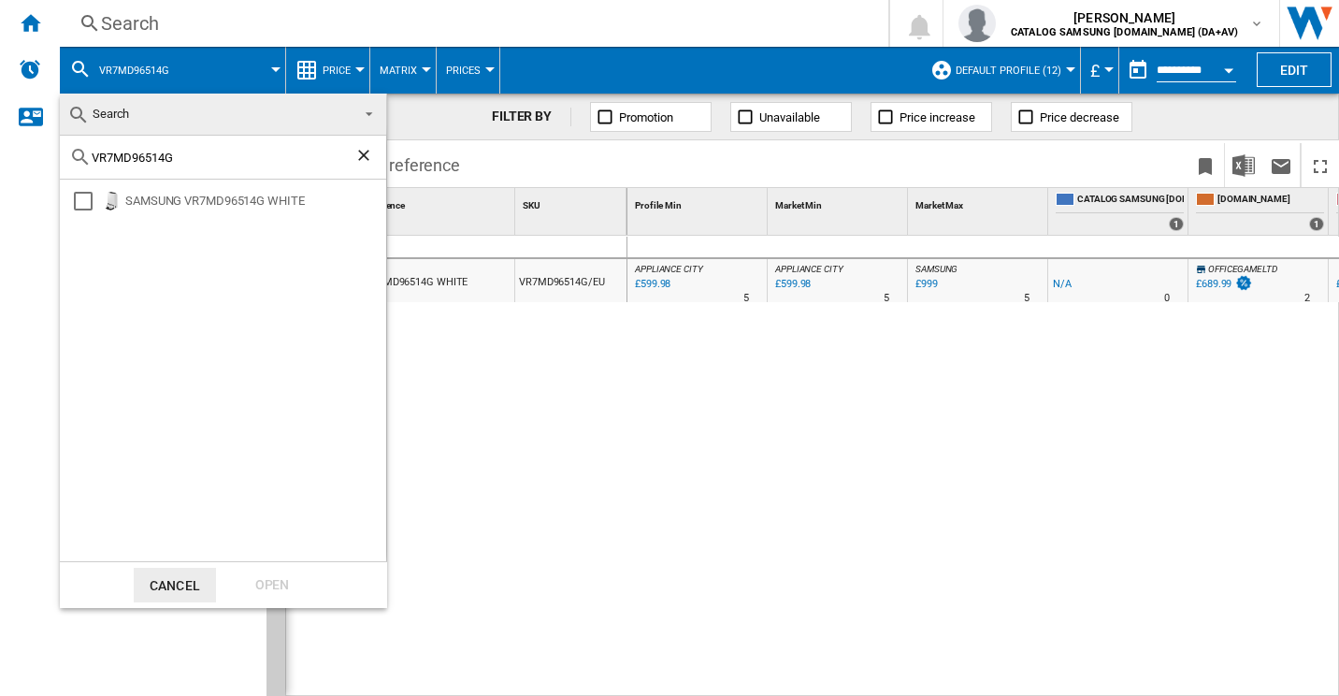
click at [207, 151] on input "VR7MD96514G" at bounding box center [223, 158] width 263 height 14
paste input "S20C9547TB"
type input "VS20C9547TB"
click at [285, 577] on div "Open" at bounding box center [272, 585] width 82 height 35
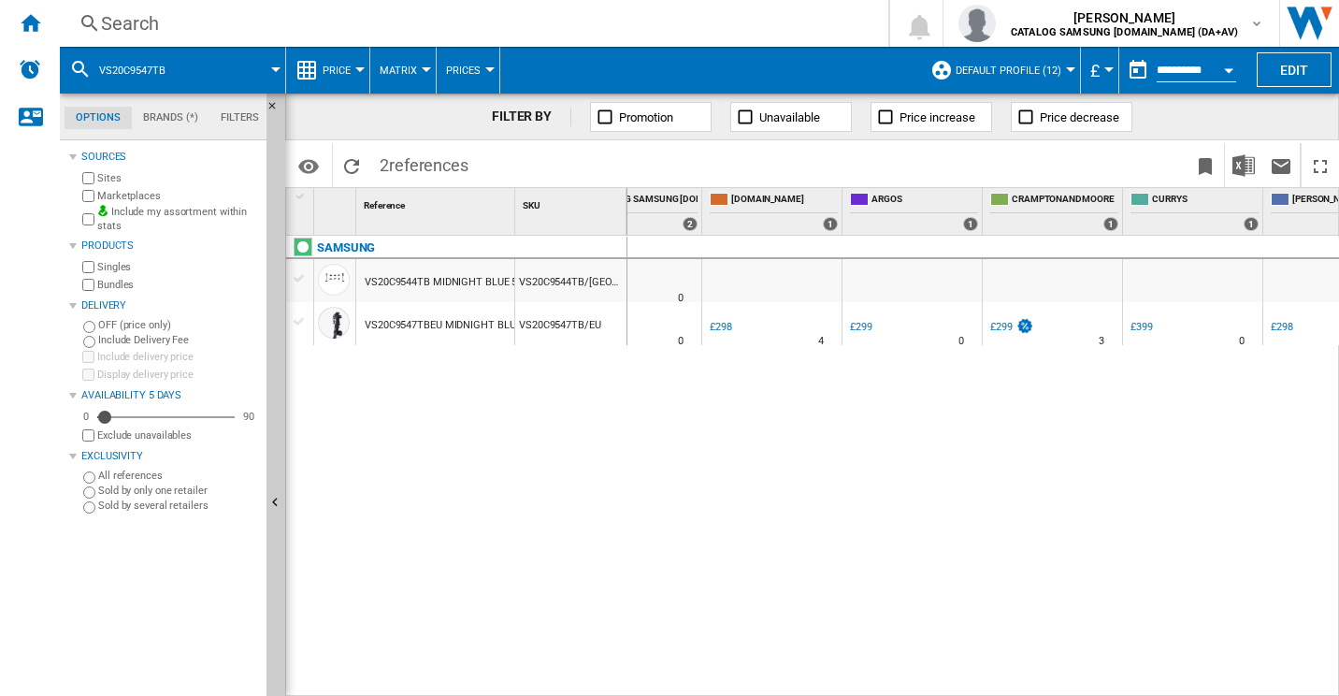
scroll to position [0, 379]
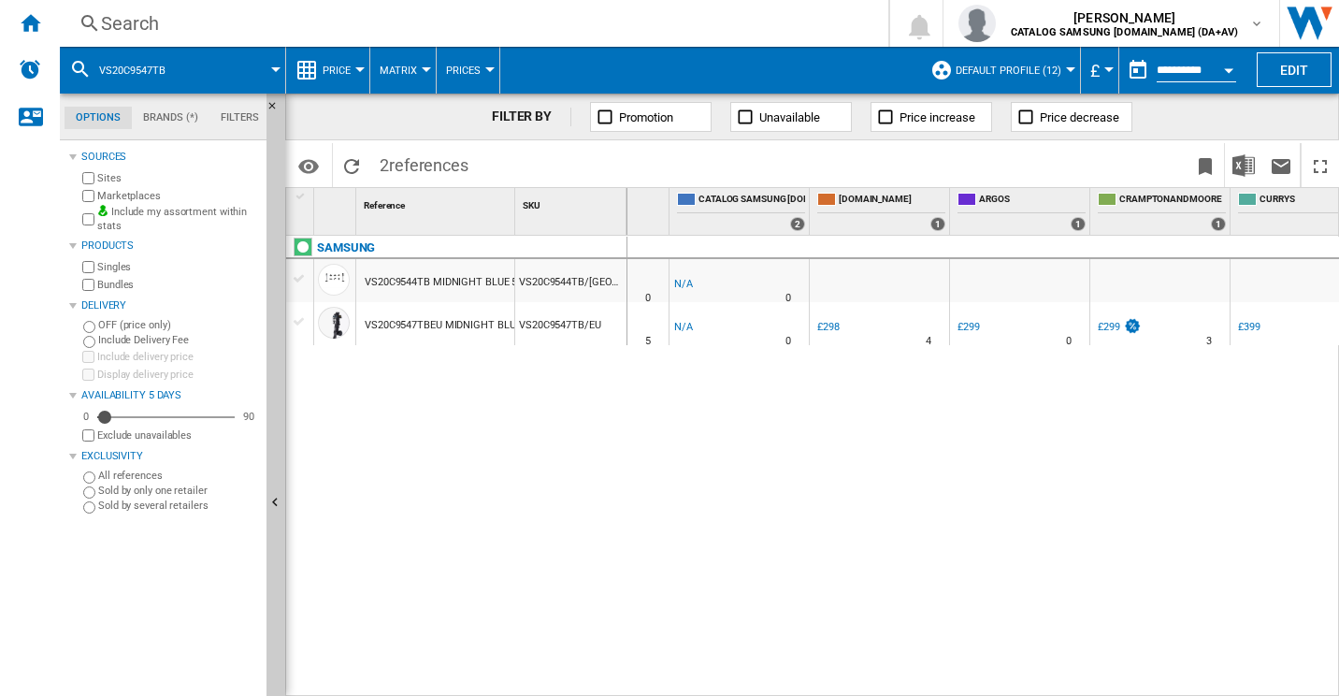
click at [202, 73] on span at bounding box center [234, 70] width 84 height 47
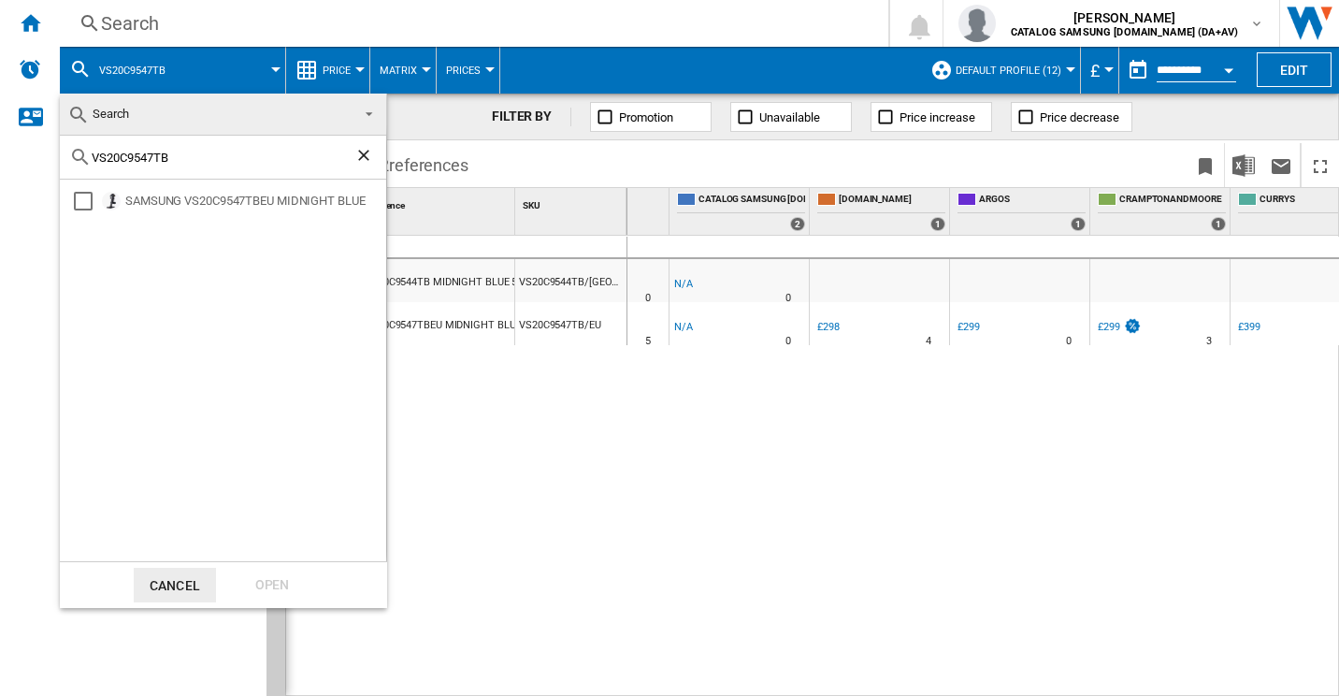
click at [193, 160] on input "VS20C9547TB" at bounding box center [223, 158] width 263 height 14
paste input "15A60AGR5/EU"
type input "VS15A60AGR5"
click at [280, 577] on div "Open" at bounding box center [272, 585] width 82 height 35
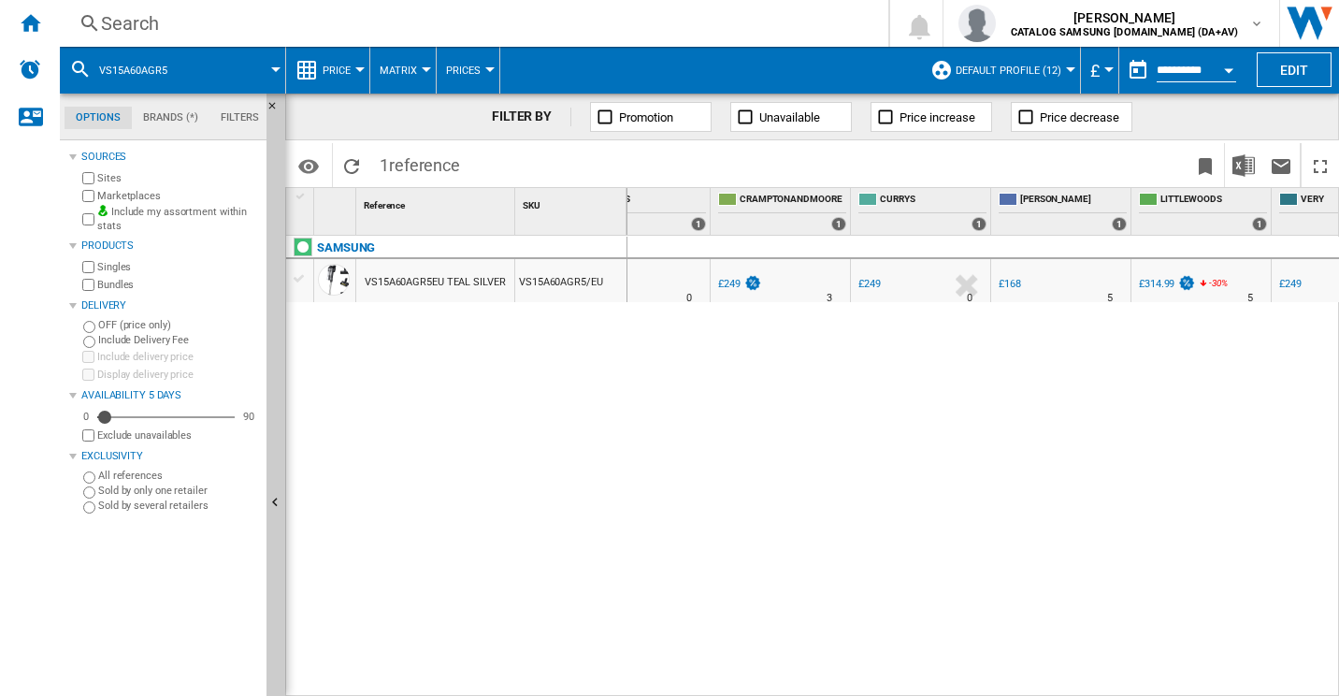
scroll to position [0, 735]
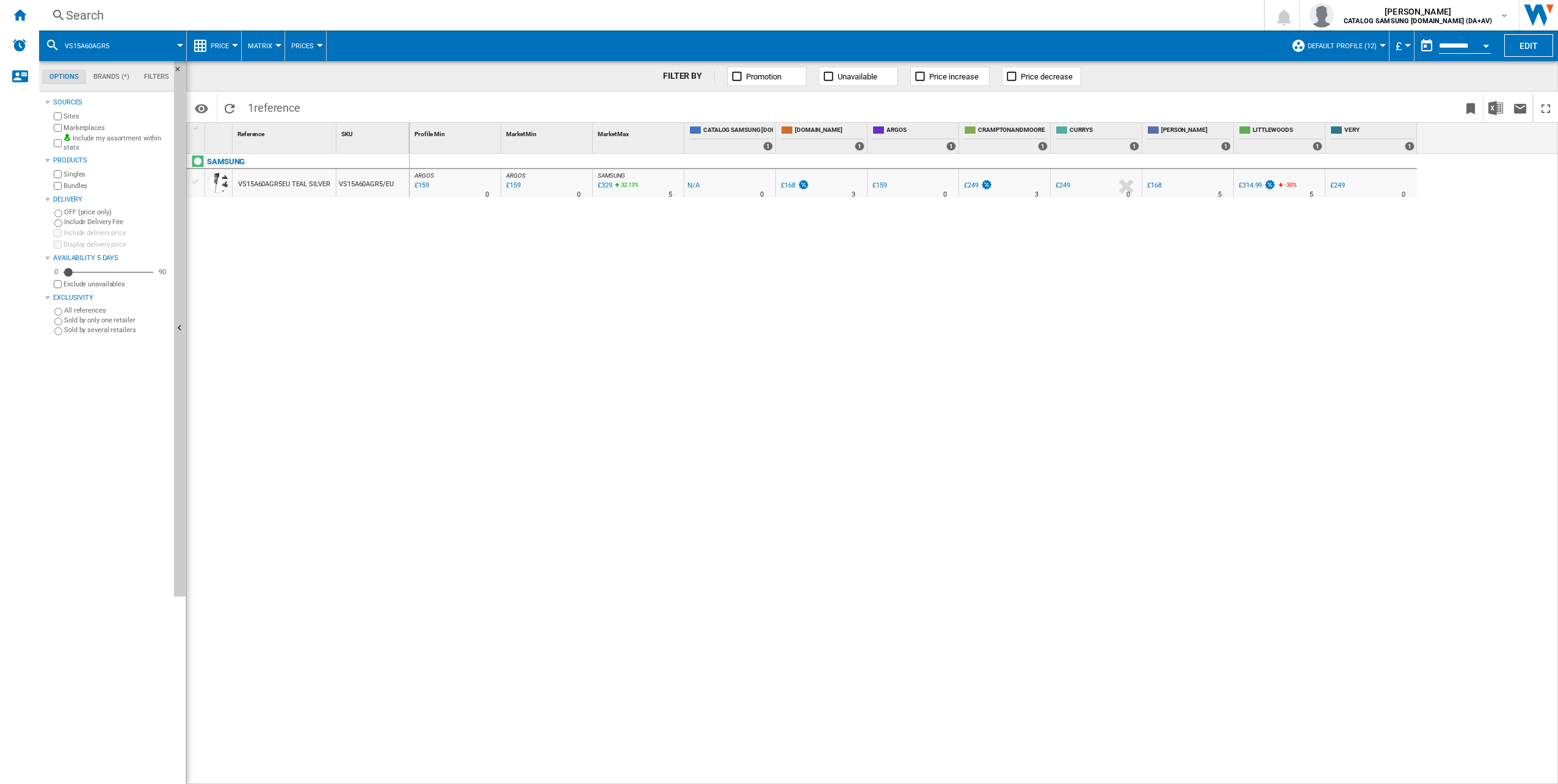
drag, startPoint x: 536, startPoint y: 253, endPoint x: 491, endPoint y: 359, distance: 115.2
click at [491, 359] on div "ARGOS : UK CO ARGOS -1.0 % £159 % N/A 0 [GEOGRAPHIC_DATA] : [GEOGRAPHIC_DATA] C…" at bounding box center [984, 469] width 1149 height 631
click at [125, 42] on div "VS15A60AGR5" at bounding box center [112, 46] width 135 height 31
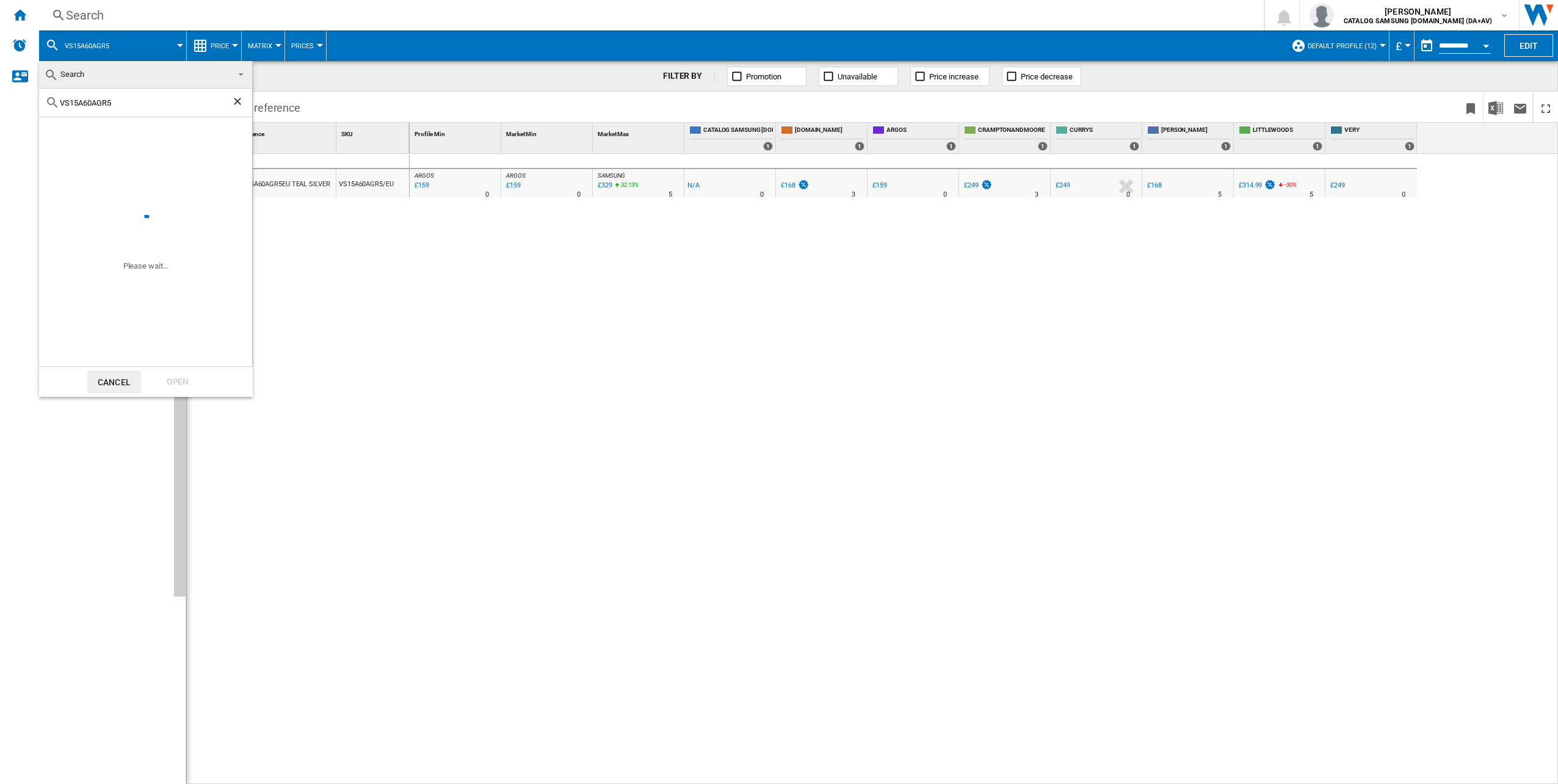
click at [118, 43] on md-backdrop at bounding box center [779, 392] width 1558 height 784
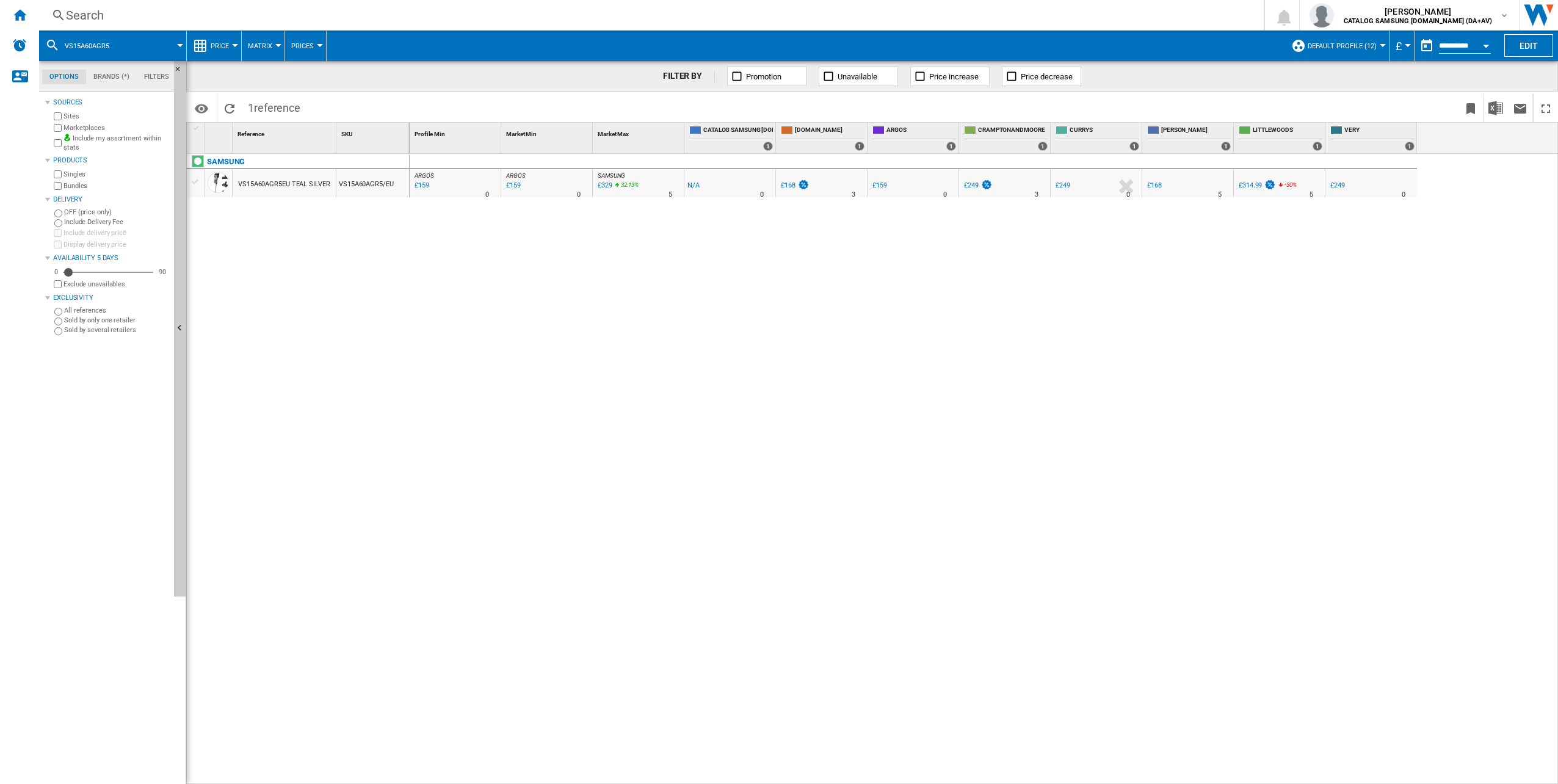
click at [114, 45] on button "VS15A60AGR5" at bounding box center [93, 46] width 57 height 31
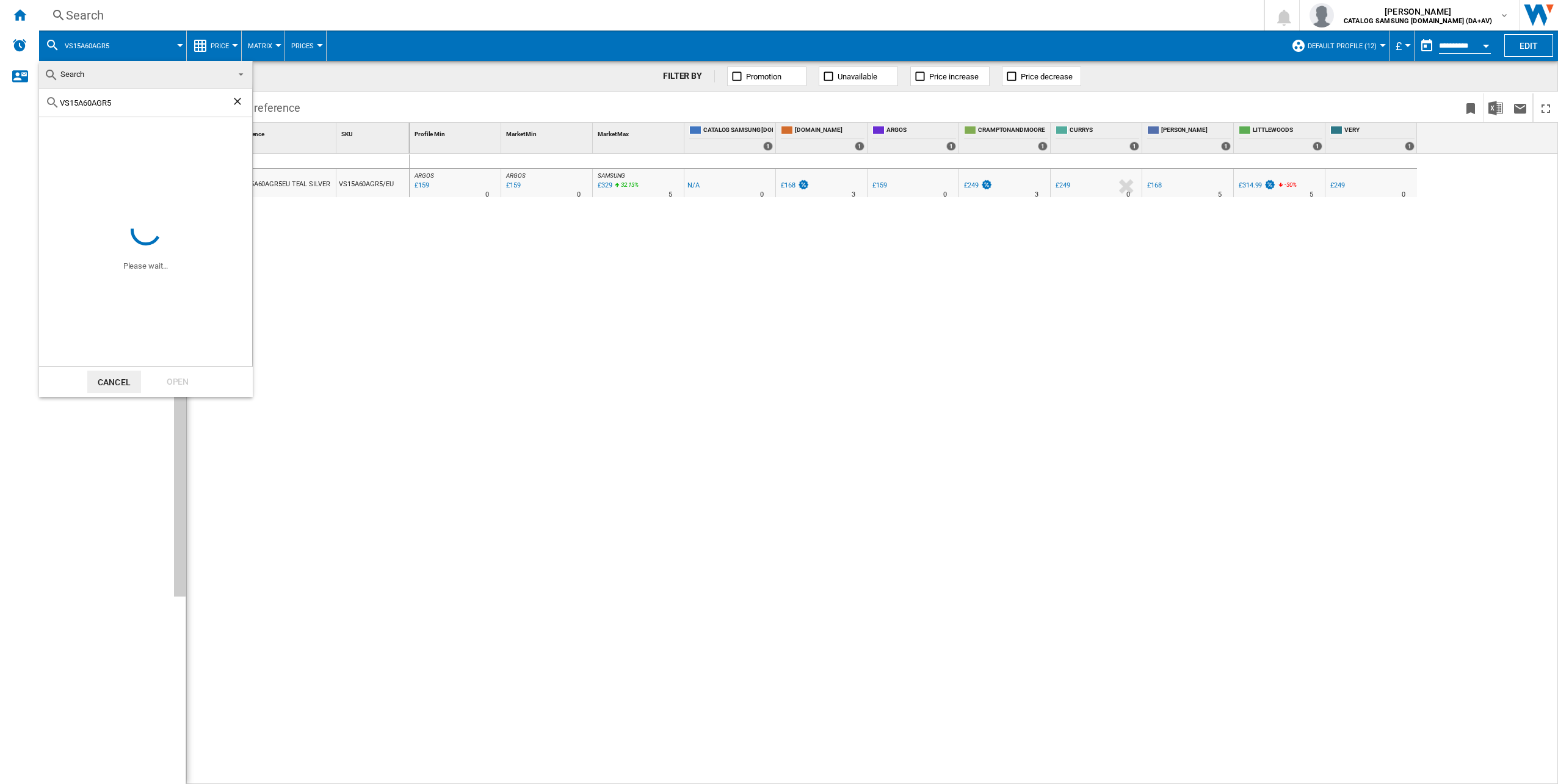
click at [132, 109] on div "VS15A60AGR5" at bounding box center [146, 103] width 213 height 29
click at [153, 102] on input "VS15A60AGR5" at bounding box center [146, 103] width 172 height 9
paste input "20C9547TB"
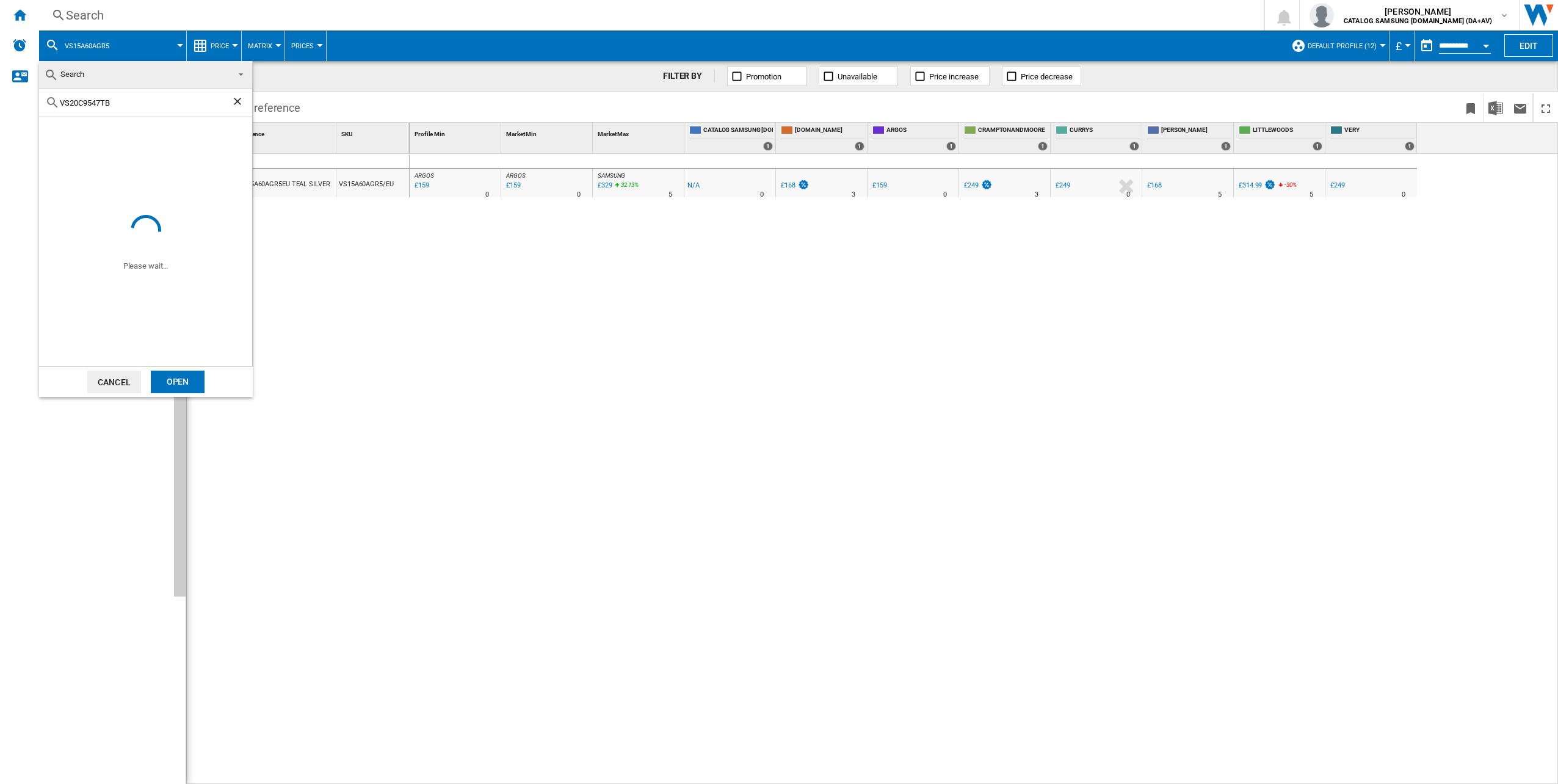
type input "VS20C9547TB"
click at [176, 380] on div "Open" at bounding box center [178, 382] width 54 height 23
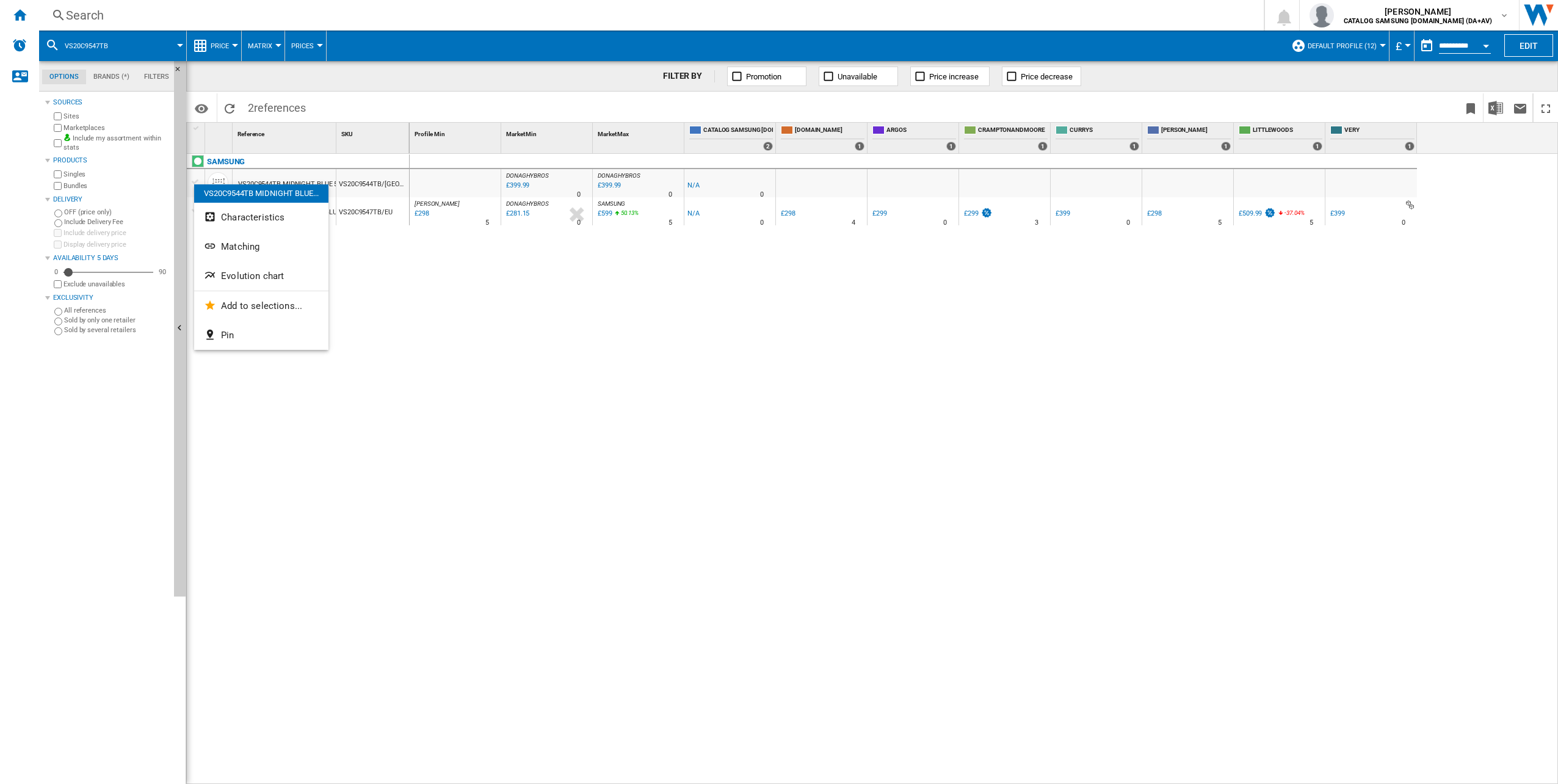
click at [386, 278] on div at bounding box center [779, 392] width 1558 height 784
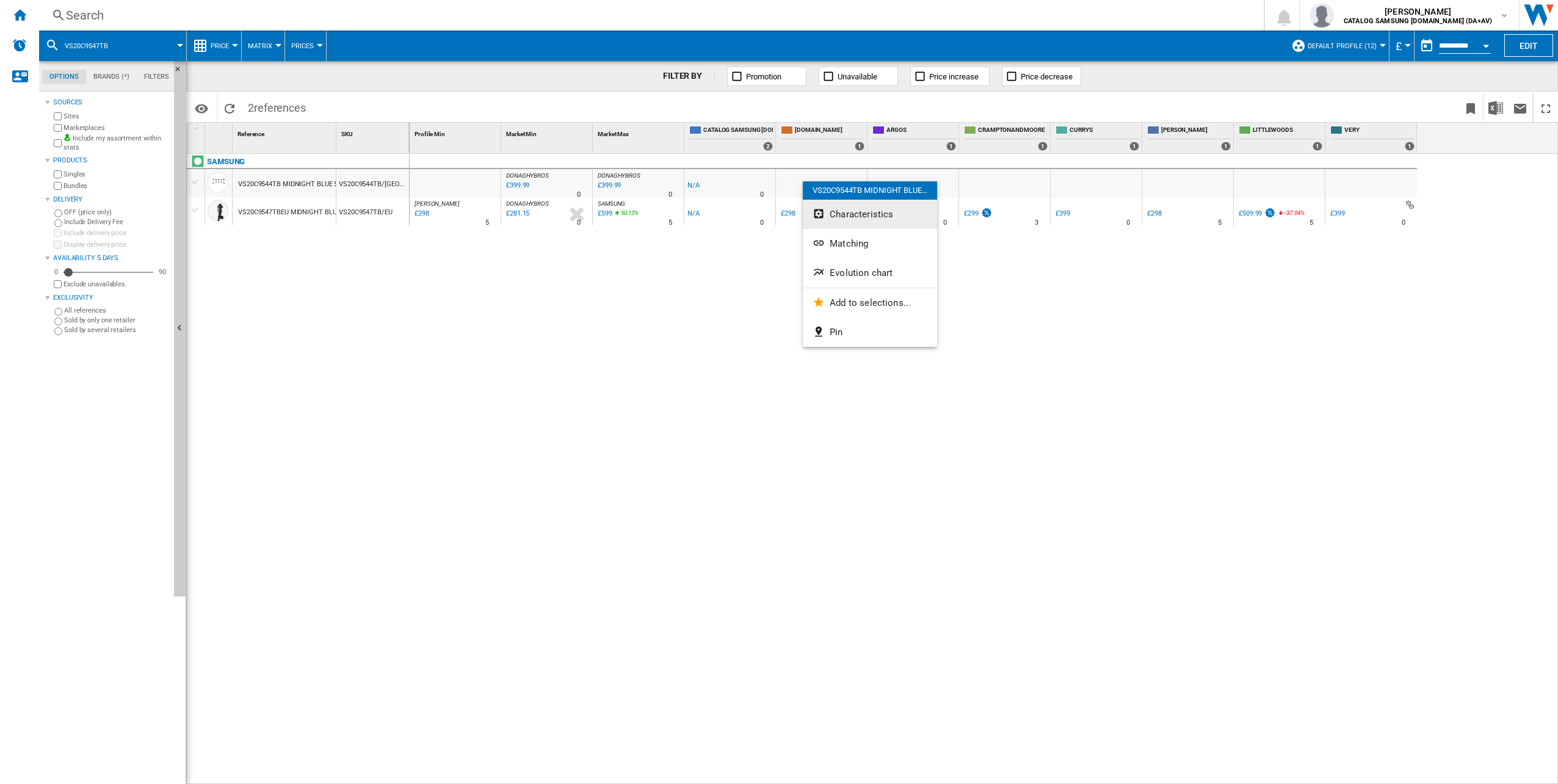
click at [817, 208] on ng-md-icon "Characteristics" at bounding box center [820, 215] width 14 height 14
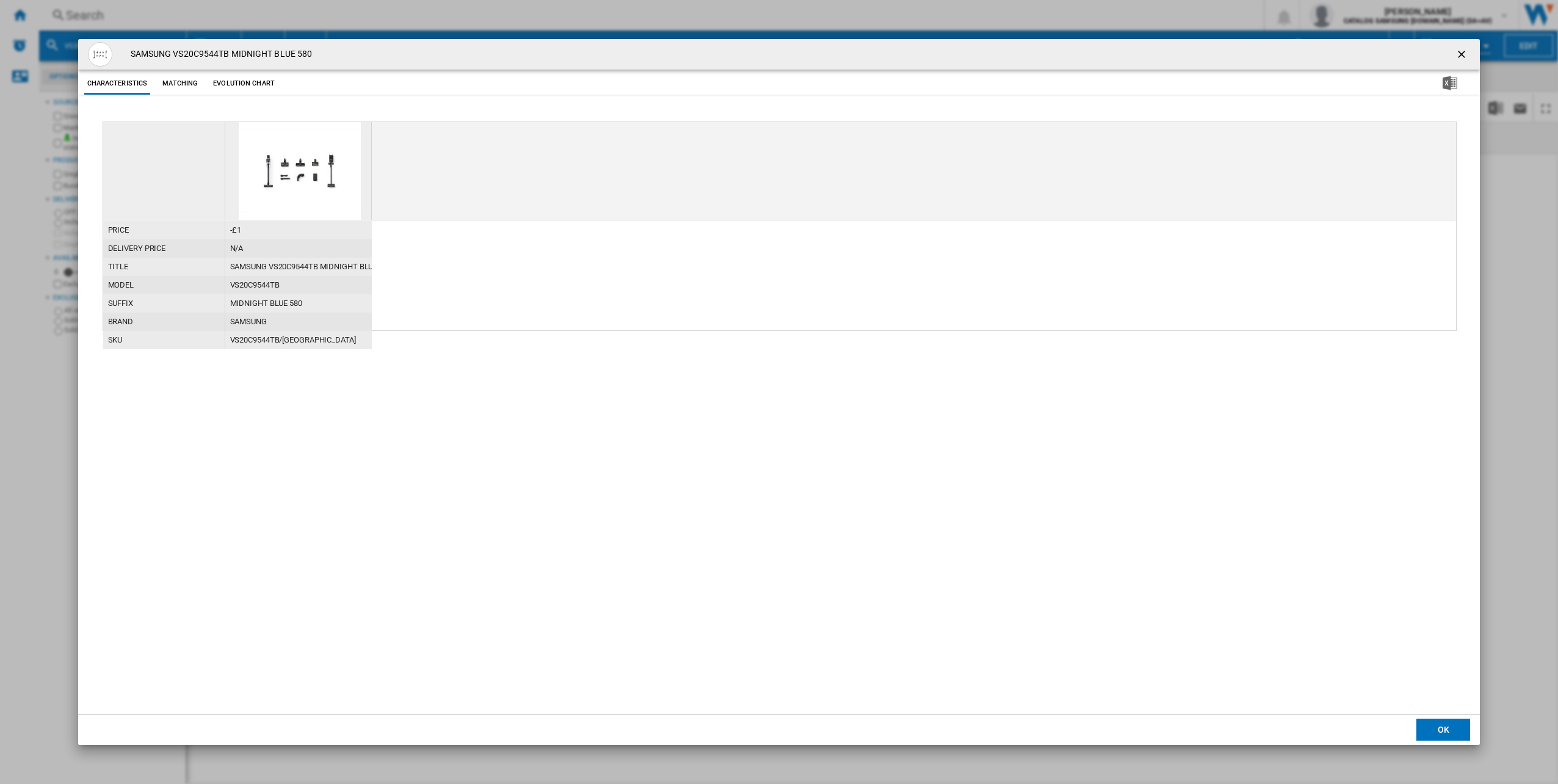
click at [1462, 57] on ng-md-icon "getI18NText('BUTTONS.CLOSE_DIALOG')" at bounding box center [1463, 55] width 14 height 14
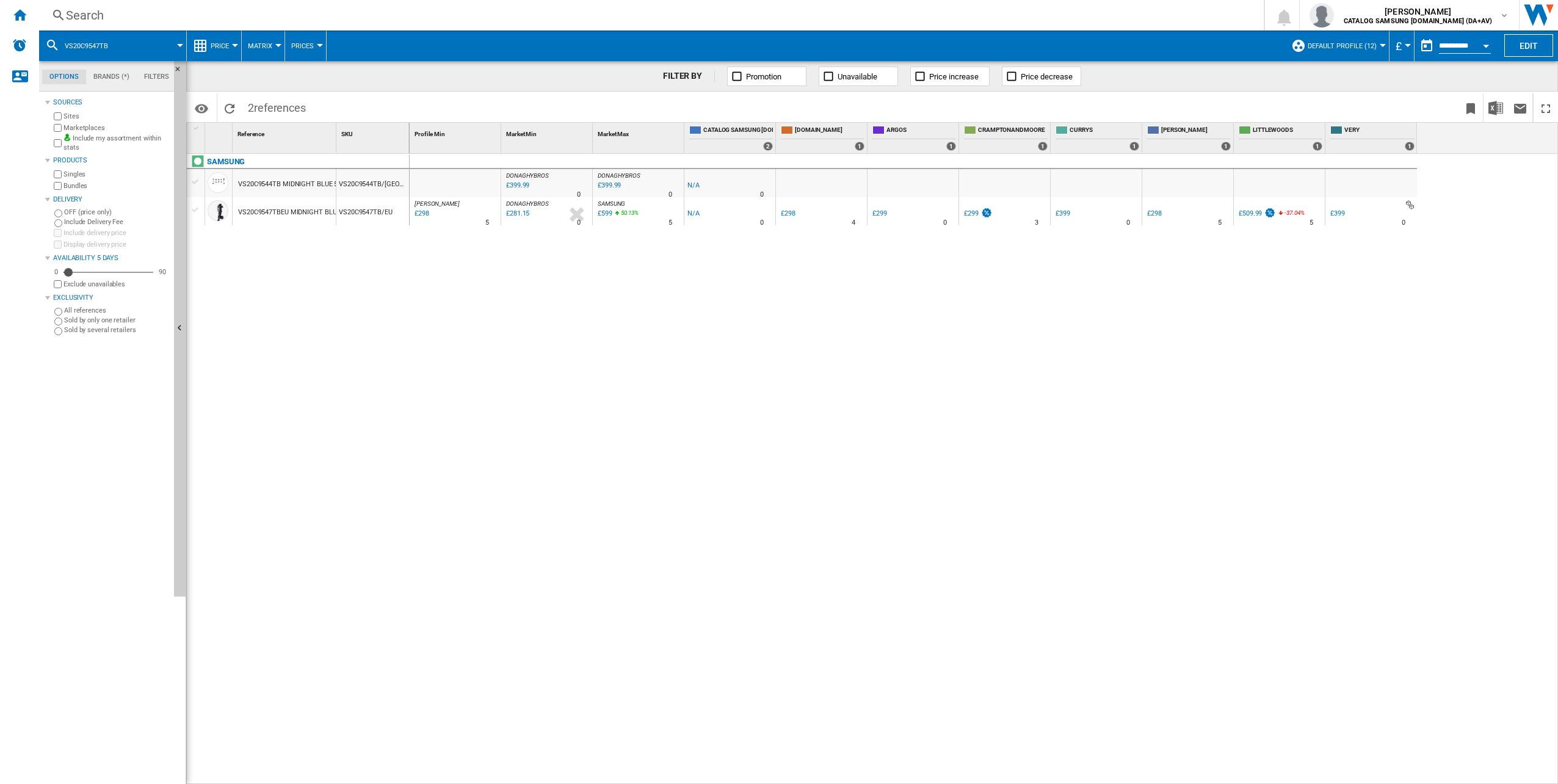
click at [195, 180] on div at bounding box center [196, 181] width 13 height 11
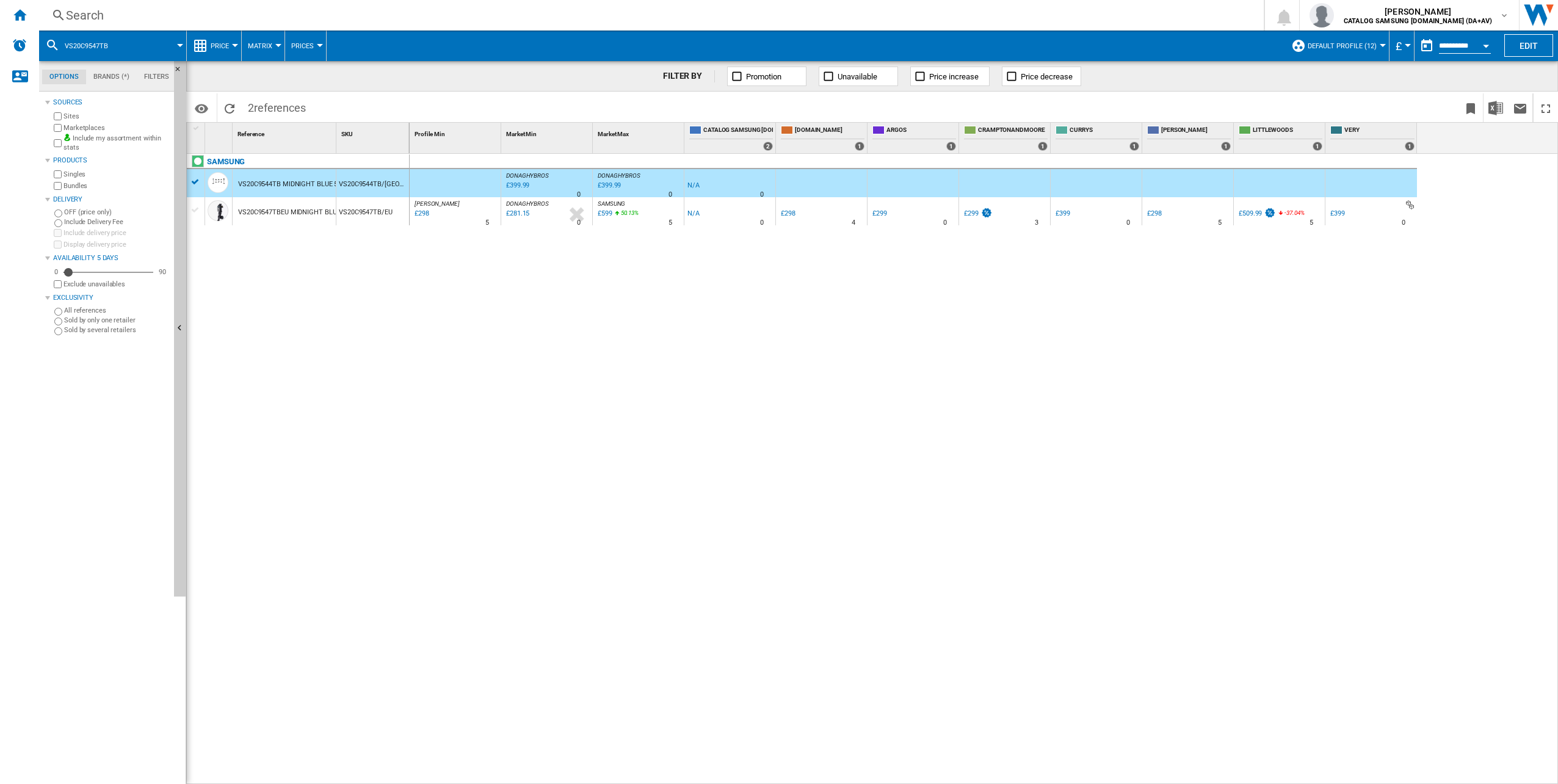
click at [195, 180] on div "SAMSUNG" at bounding box center [300, 168] width 223 height 28
click at [197, 204] on div at bounding box center [195, 207] width 18 height 20
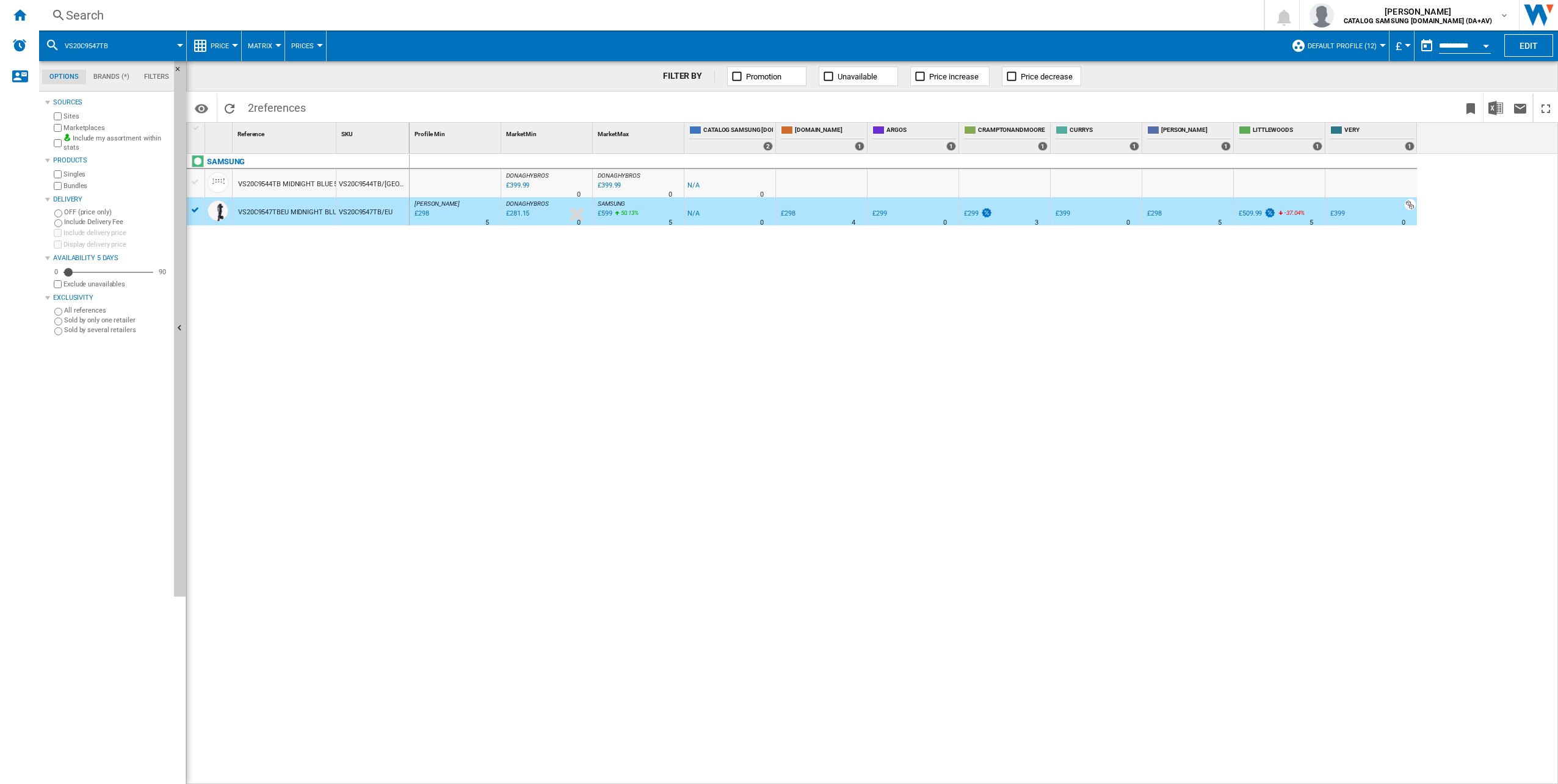
click at [197, 212] on div at bounding box center [196, 210] width 13 height 11
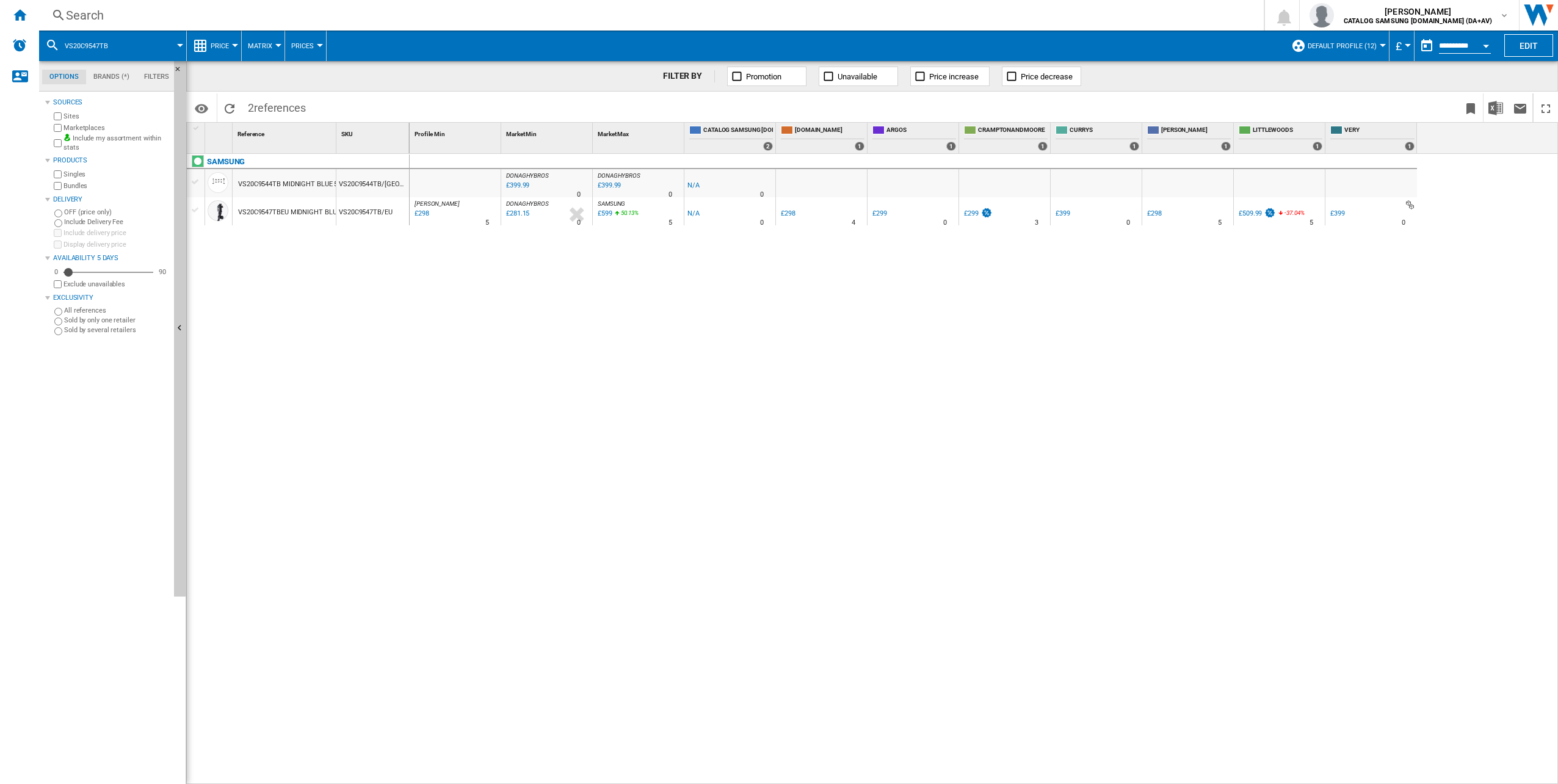
click at [197, 212] on div at bounding box center [196, 210] width 13 height 11
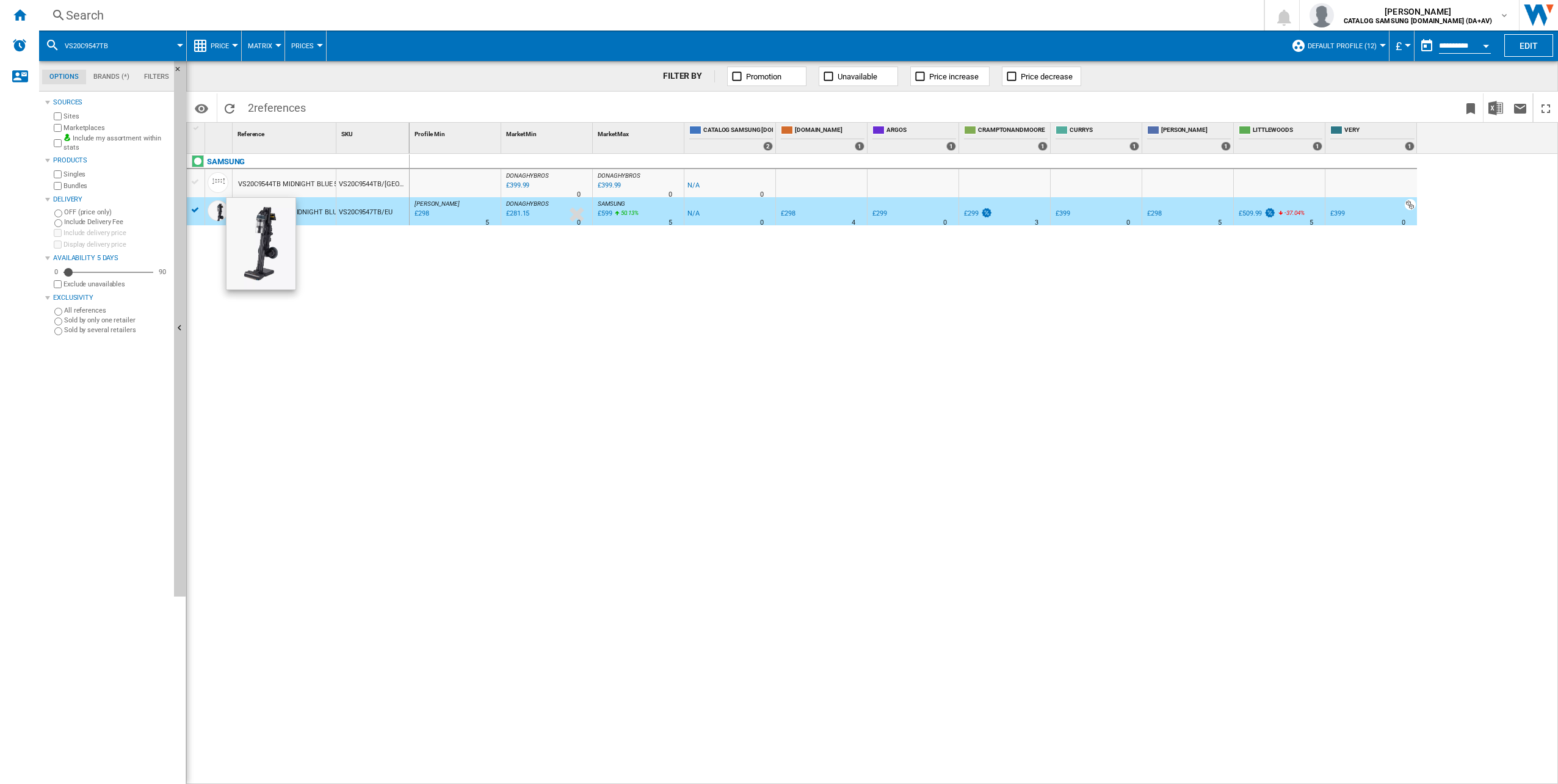
click at [247, 213] on div "VS20C9547TBEU MIDNIGHT BLUE" at bounding box center [289, 212] width 102 height 28
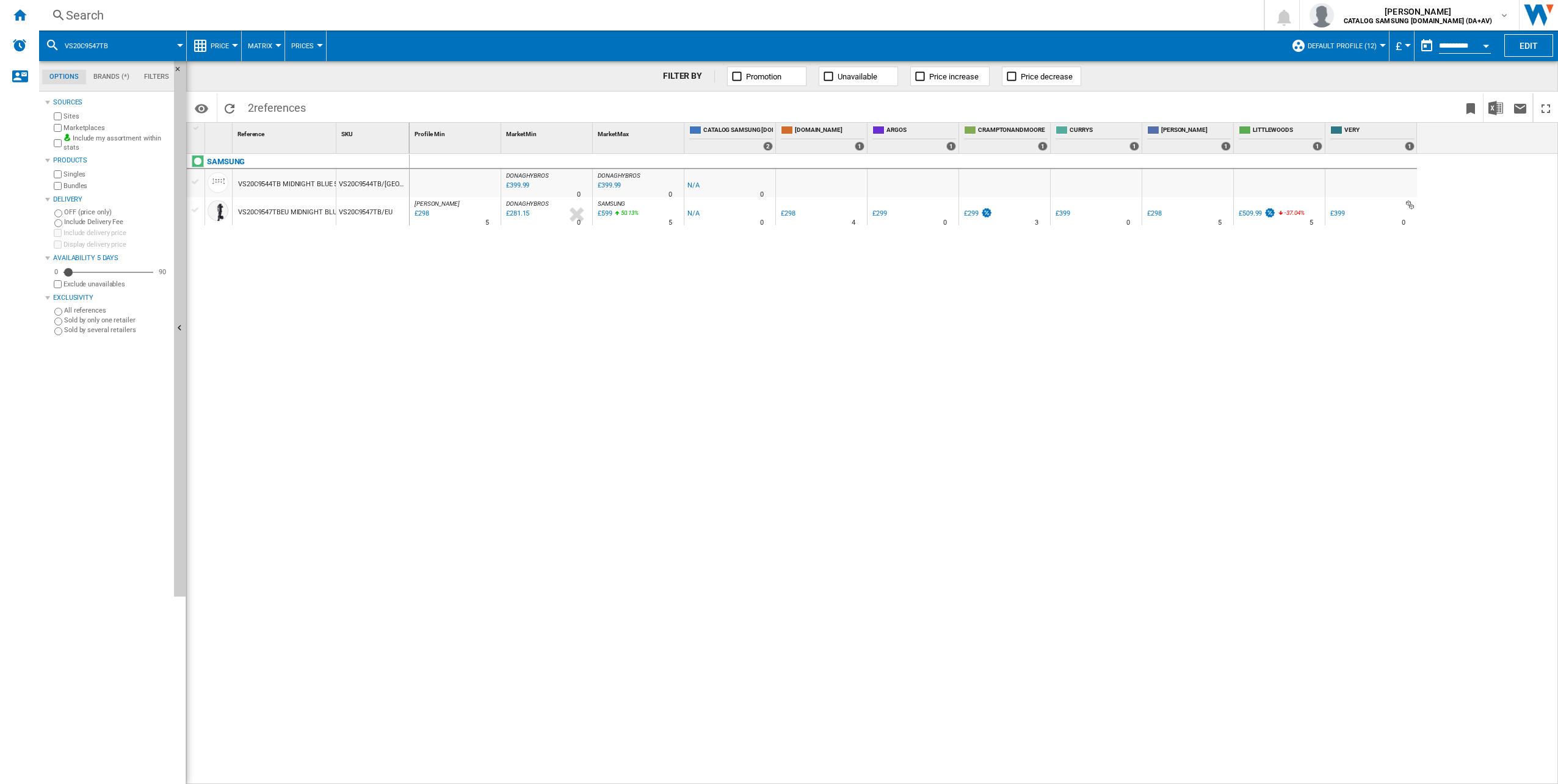
click at [247, 213] on div "VS20C9547TBEU MIDNIGHT BLUE" at bounding box center [289, 212] width 102 height 28
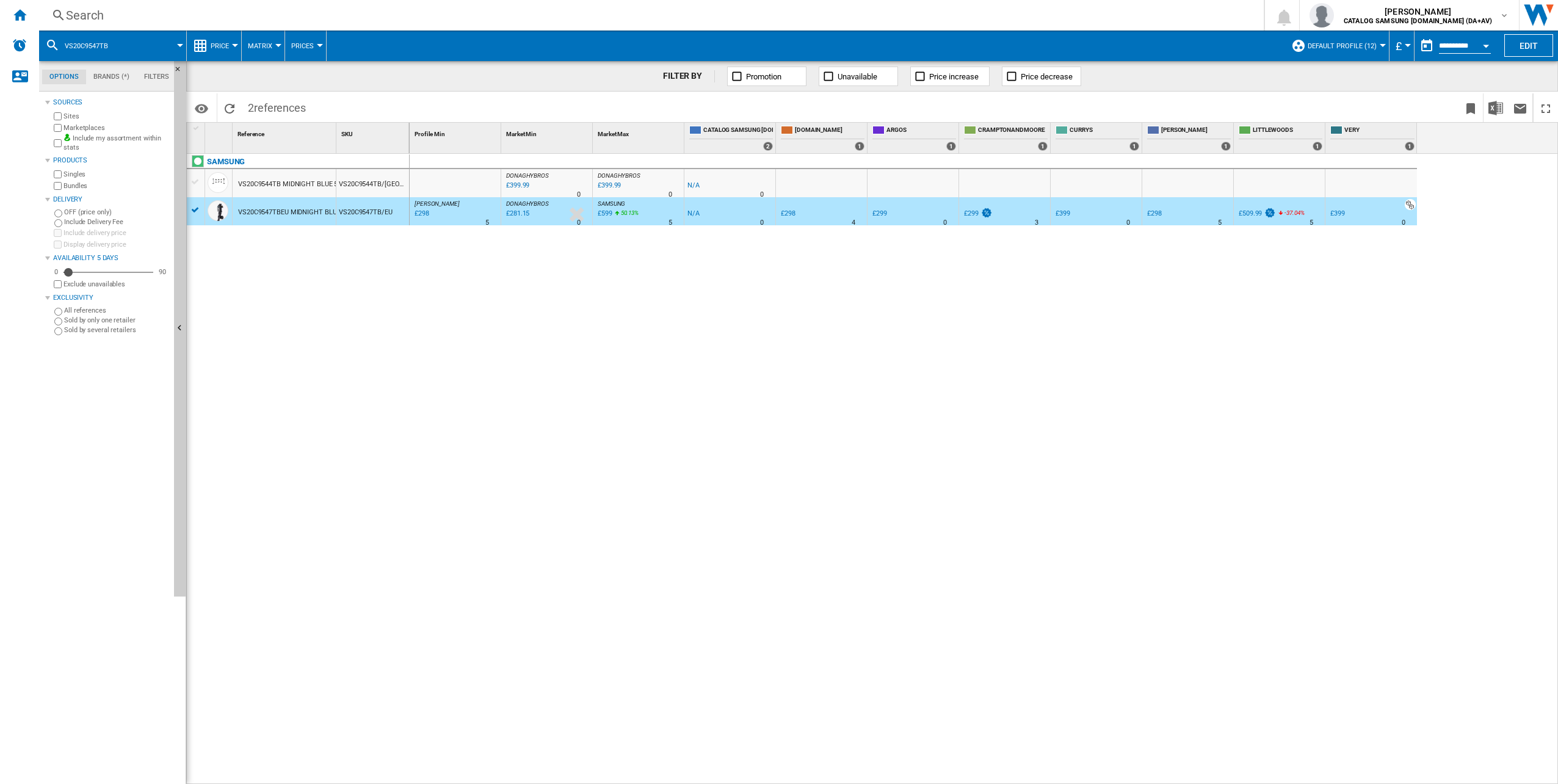
click at [249, 214] on div "VS20C9547TBEU MIDNIGHT BLUE" at bounding box center [289, 212] width 102 height 28
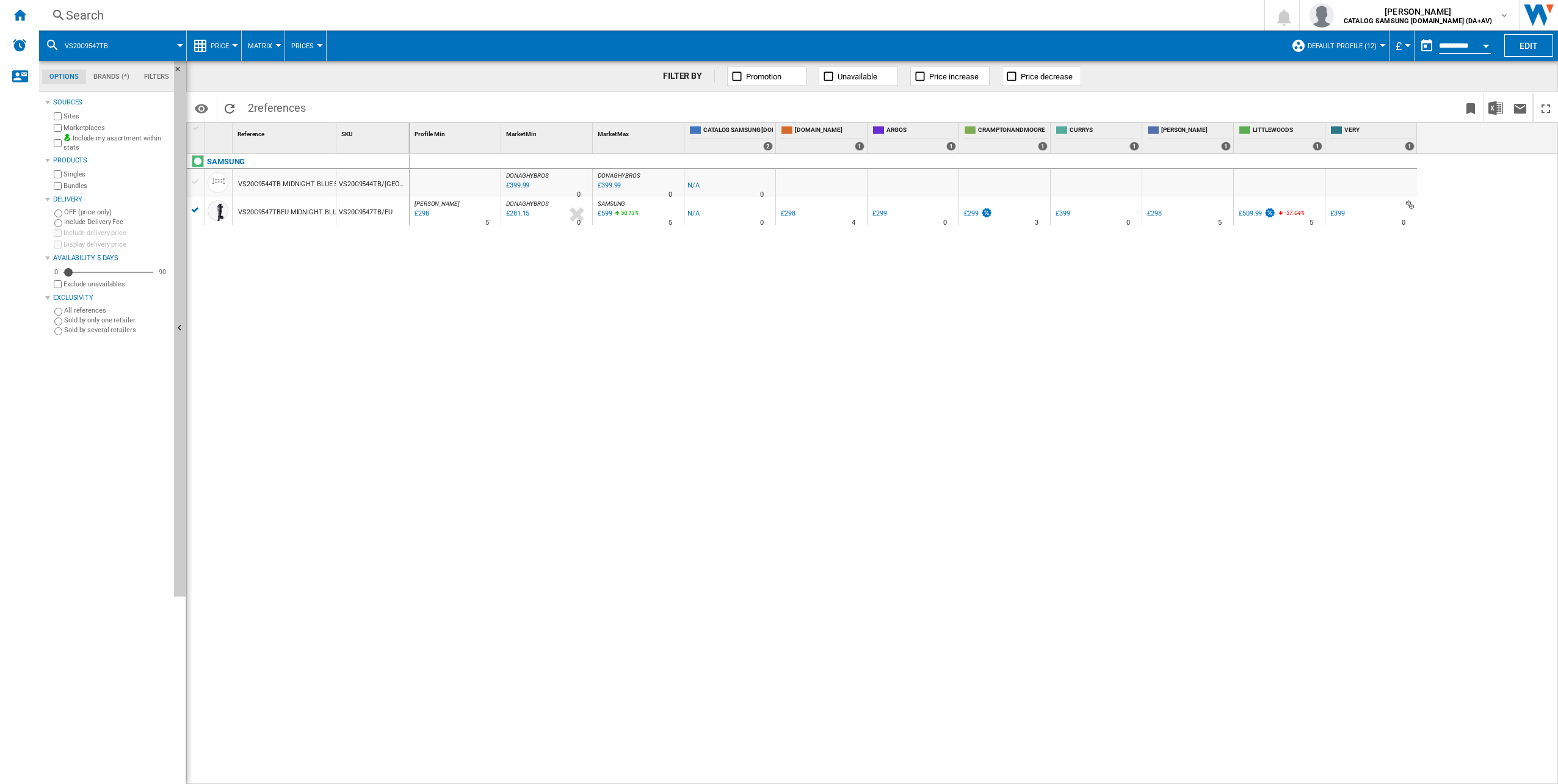
click at [249, 214] on div "VS20C9547TBEU MIDNIGHT BLUE" at bounding box center [289, 212] width 102 height 28
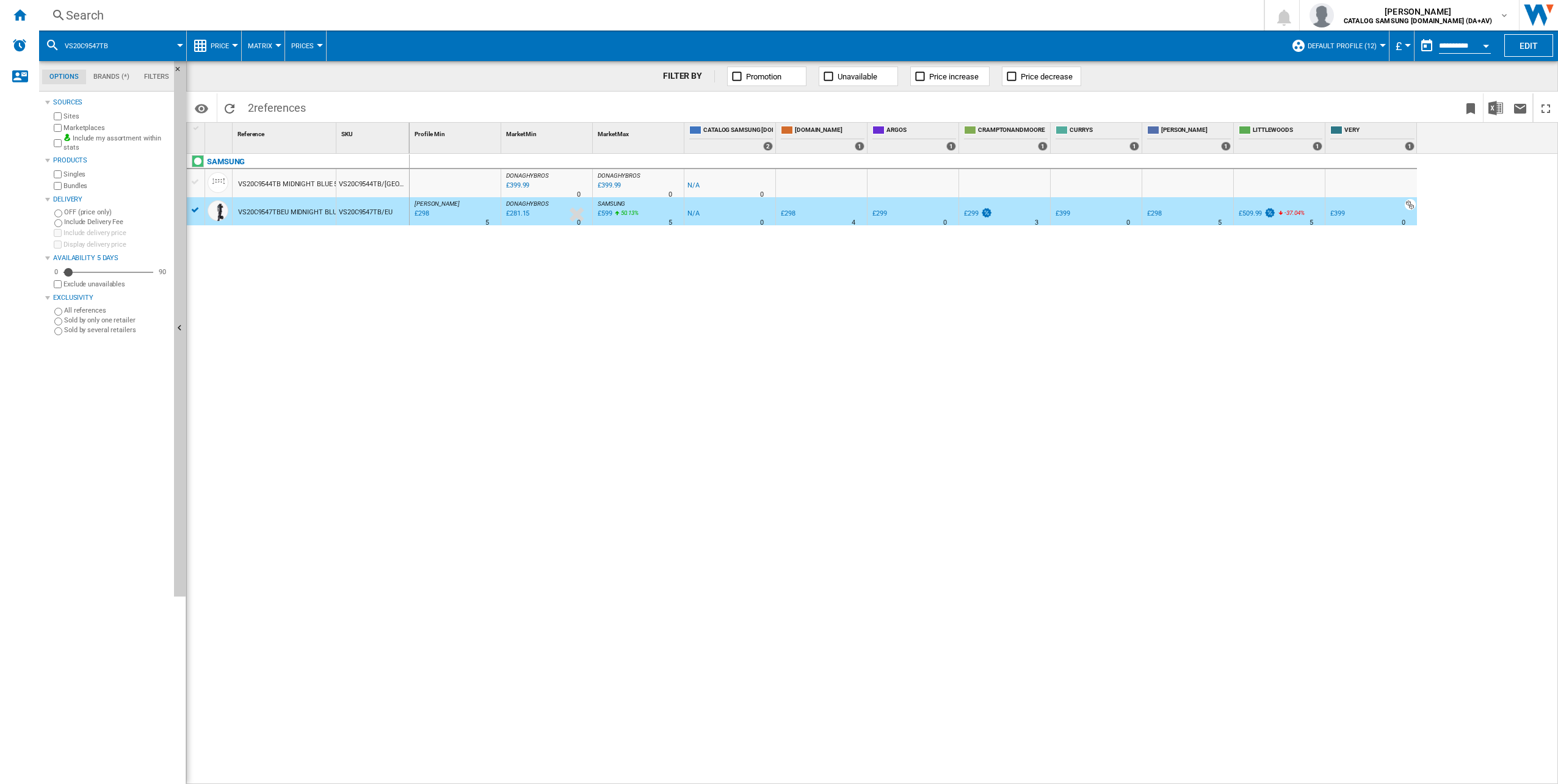
click at [249, 214] on div "VS20C9547TBEU MIDNIGHT BLUE" at bounding box center [289, 212] width 102 height 28
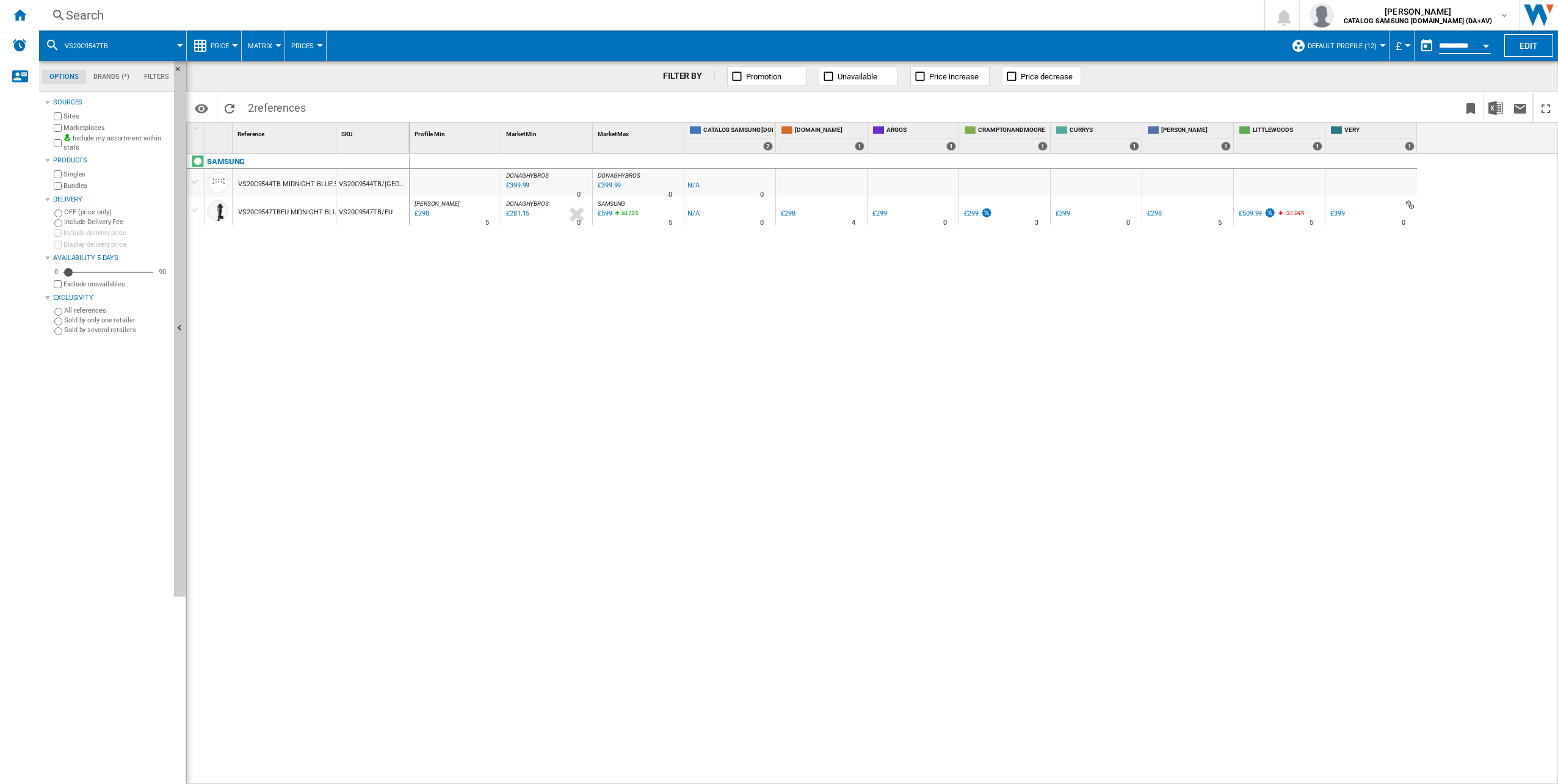
click at [249, 213] on div "VS20C9547TBEU MIDNIGHT BLUE" at bounding box center [289, 212] width 102 height 28
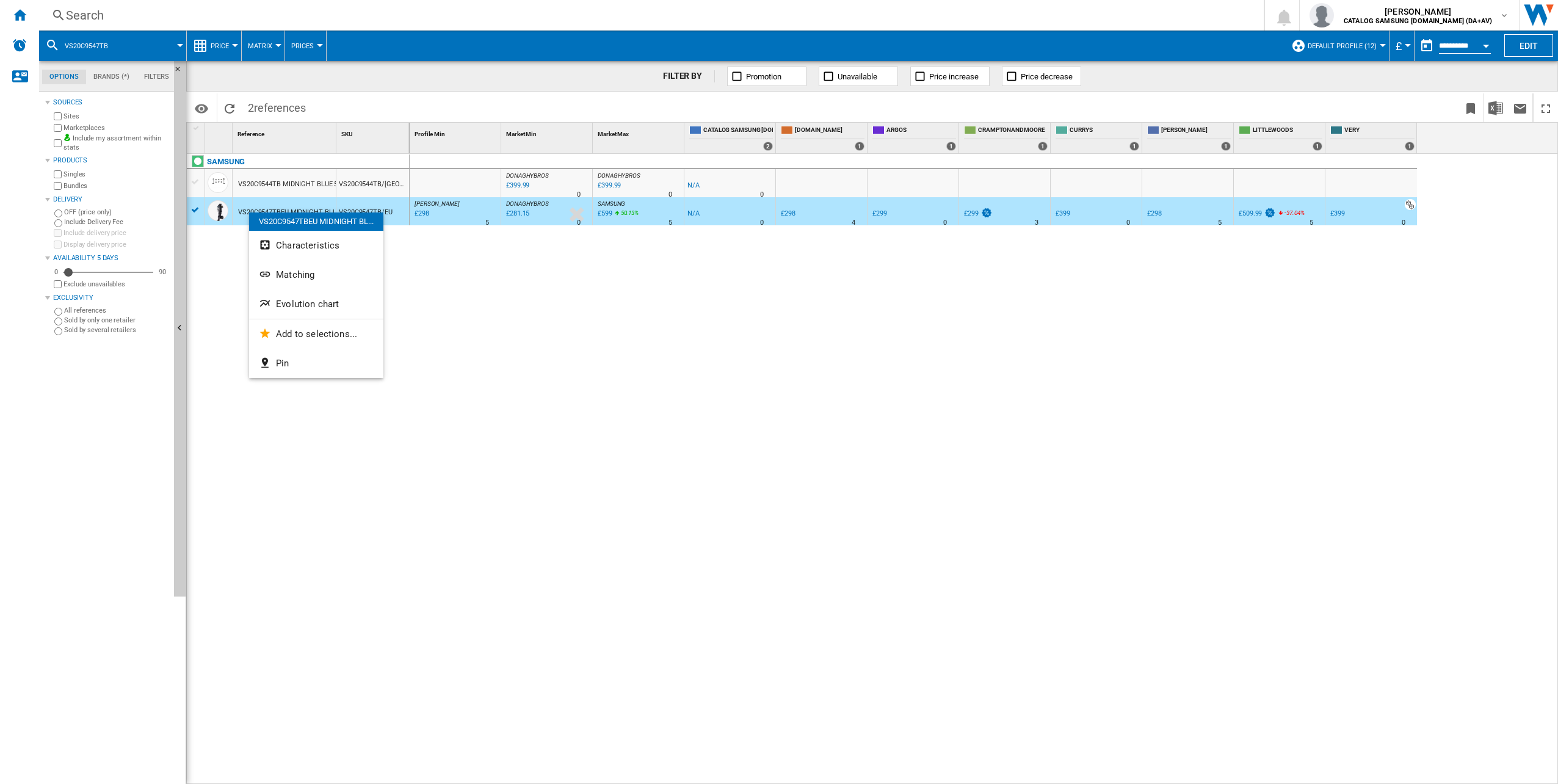
click at [240, 254] on div at bounding box center [779, 392] width 1558 height 784
click at [454, 181] on div at bounding box center [454, 183] width 91 height 28
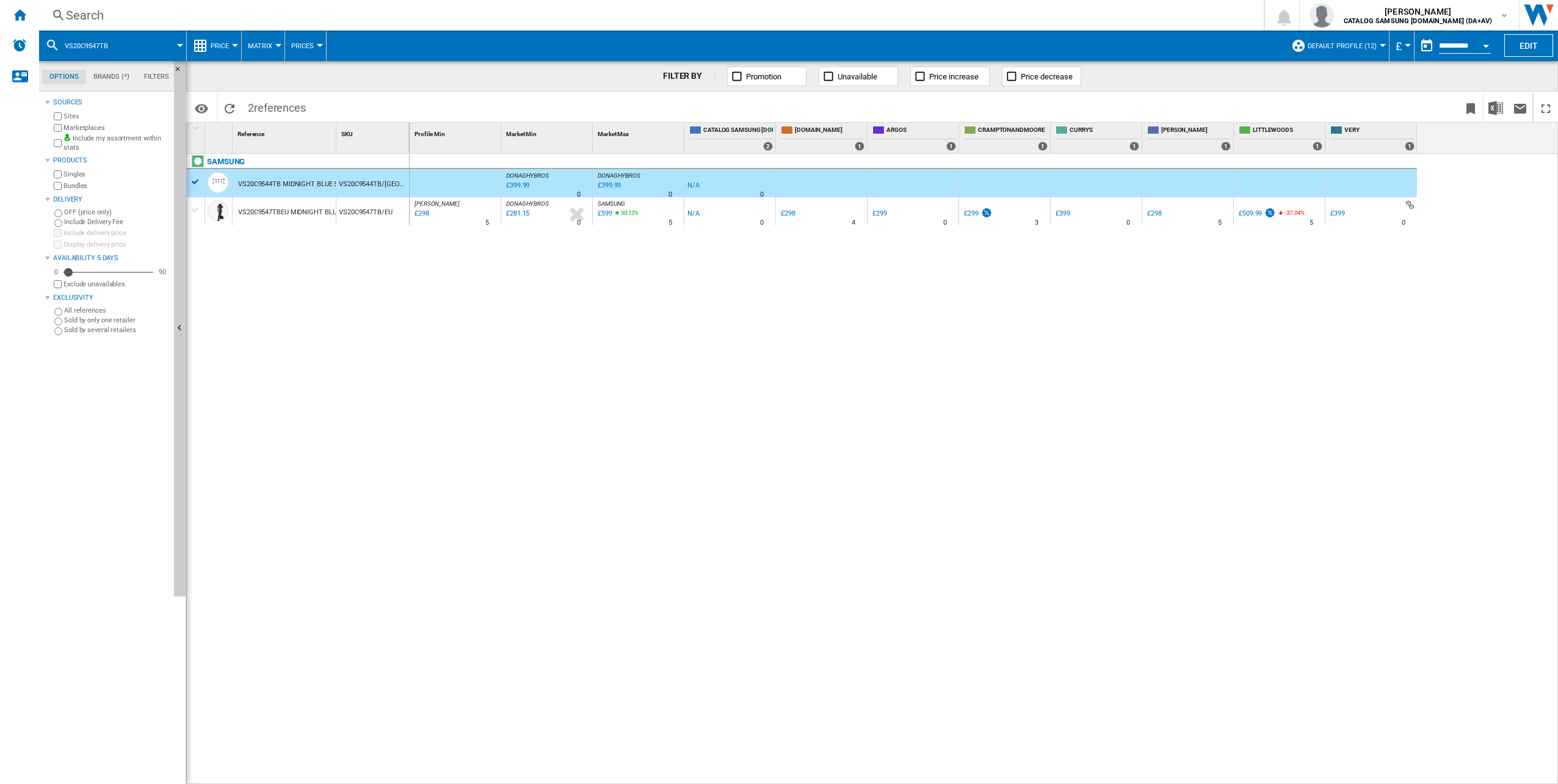
click at [285, 213] on div "VS20C9547TBEU MIDNIGHT BLUE" at bounding box center [289, 212] width 102 height 28
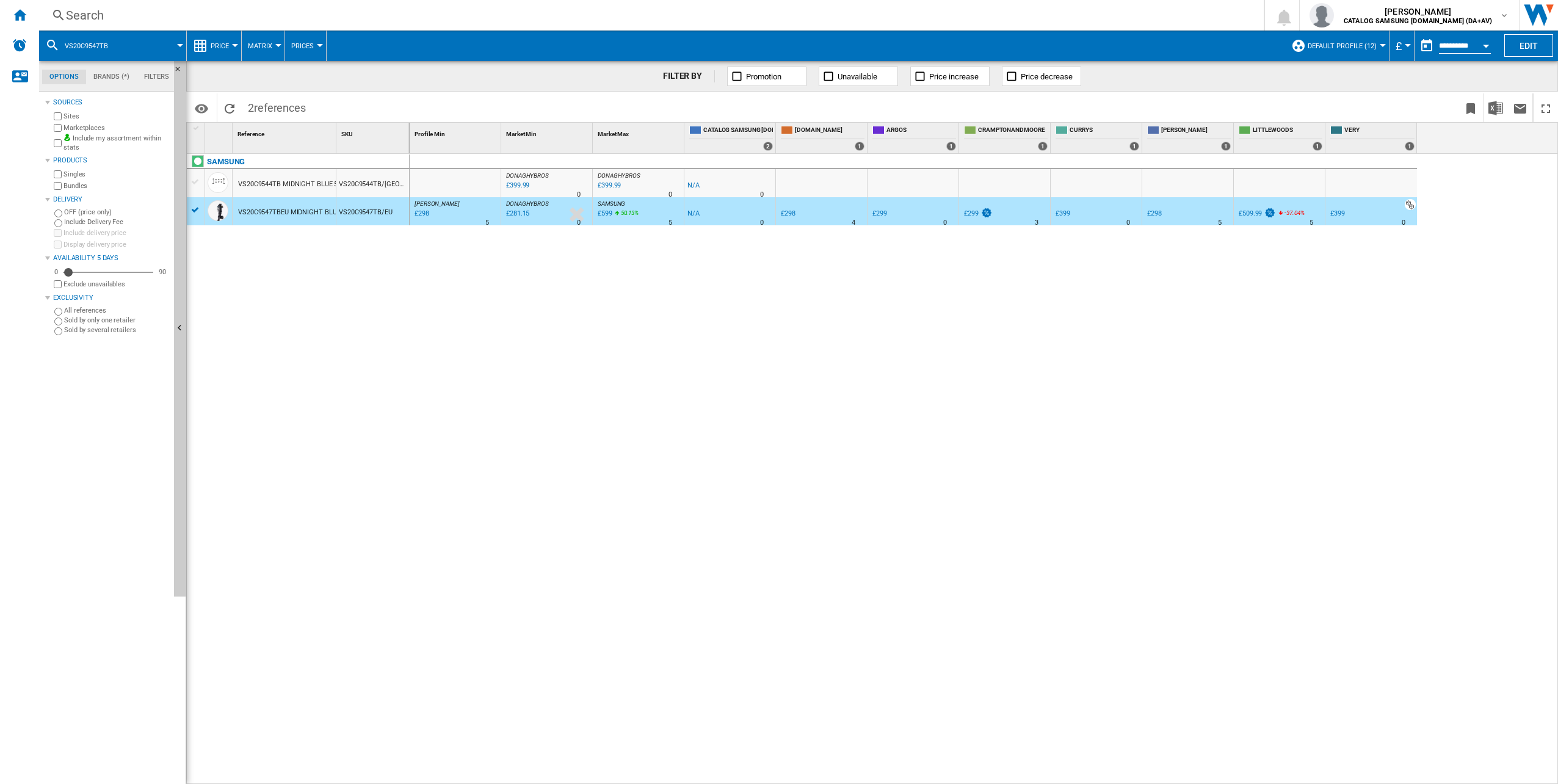
drag, startPoint x: 240, startPoint y: 212, endPoint x: 287, endPoint y: 209, distance: 47.1
click at [282, 212] on div "VS20C9547TBEU MIDNIGHT BLUE" at bounding box center [289, 212] width 102 height 28
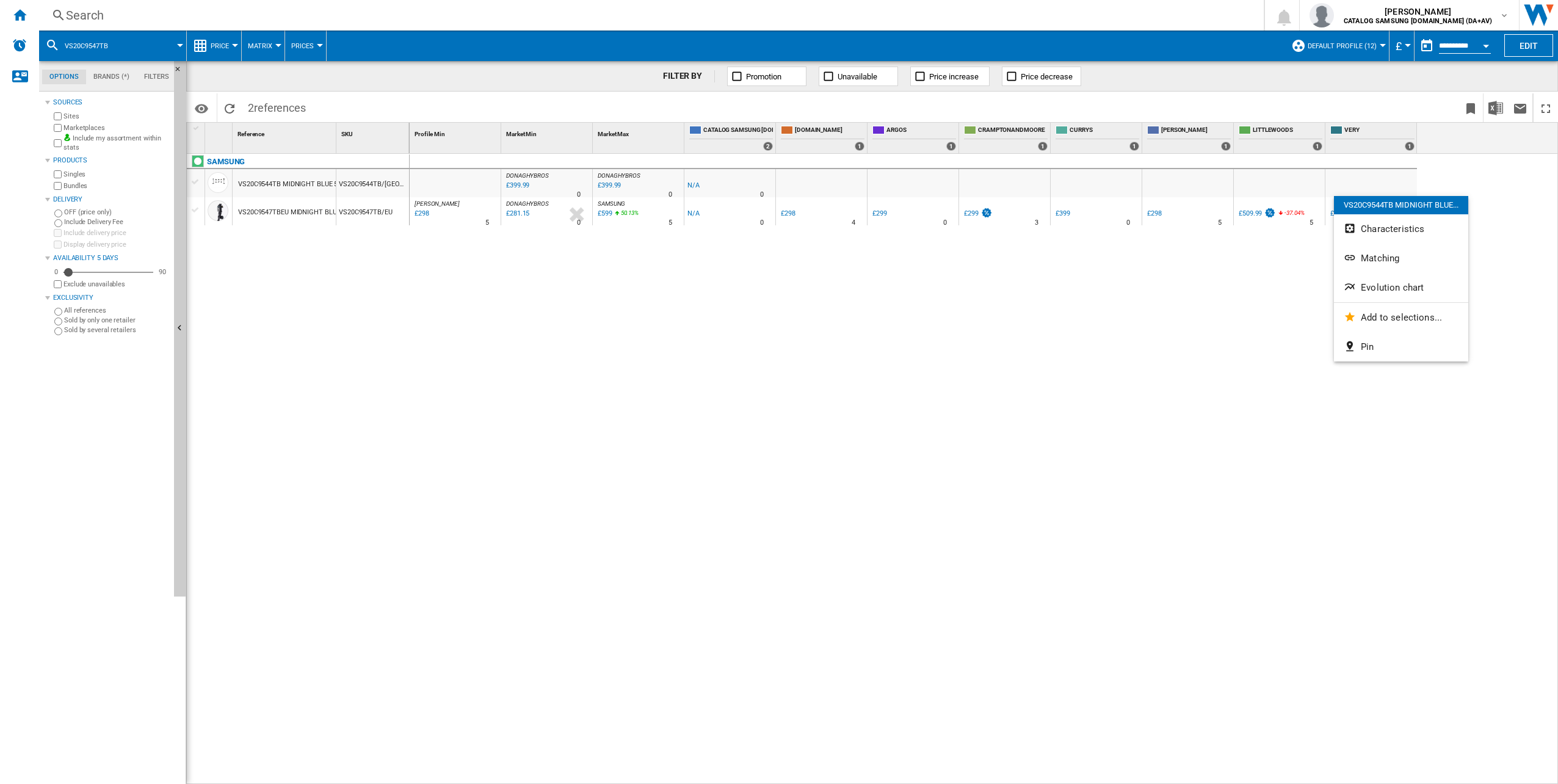
click at [1258, 307] on div at bounding box center [779, 392] width 1558 height 784
drag, startPoint x: 1148, startPoint y: 308, endPoint x: 206, endPoint y: 123, distance: 960.0
click at [564, 313] on div "DONAGHYBROS : UK DONAGHYBROS -1.0 % £399.99 % N/A 0 [GEOGRAPHIC_DATA] : UK [GEO…" at bounding box center [984, 469] width 1149 height 631
